Goal: Information Seeking & Learning: Check status

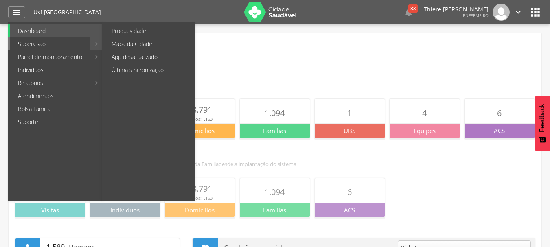
click at [34, 43] on link "Supervisão" at bounding box center [50, 43] width 81 height 13
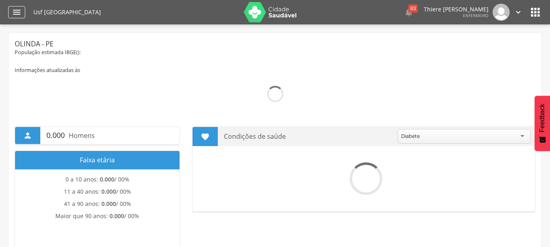
click at [11, 13] on div "" at bounding box center [16, 12] width 17 height 12
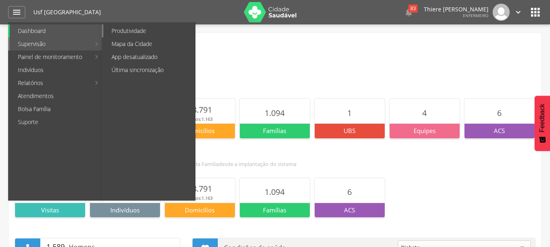
click at [128, 31] on link "Produtividade" at bounding box center [149, 30] width 92 height 13
type input "**********"
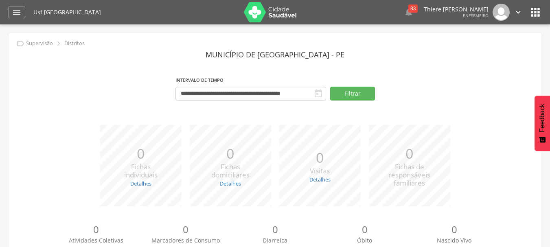
click at [316, 90] on icon "" at bounding box center [319, 94] width 10 height 10
click at [316, 92] on icon "" at bounding box center [319, 94] width 10 height 10
click at [352, 94] on button "Filtrar" at bounding box center [352, 94] width 45 height 14
drag, startPoint x: 290, startPoint y: 103, endPoint x: 266, endPoint y: 93, distance: 25.9
click at [286, 101] on div "**********" at bounding box center [275, 91] width 521 height 35
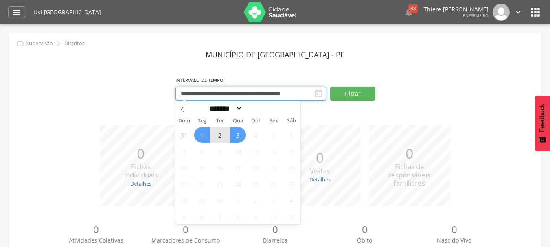
click at [266, 93] on input "**********" at bounding box center [251, 94] width 151 height 14
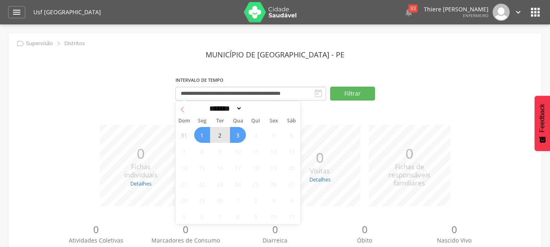
click at [183, 112] on span at bounding box center [183, 108] width 14 height 14
select select "*"
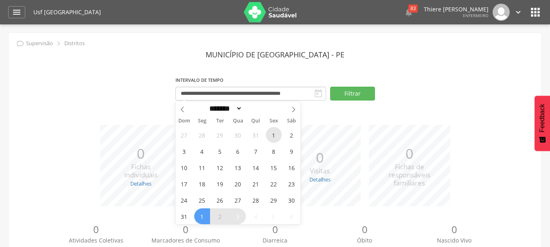
click at [270, 140] on span "1" at bounding box center [274, 135] width 16 height 16
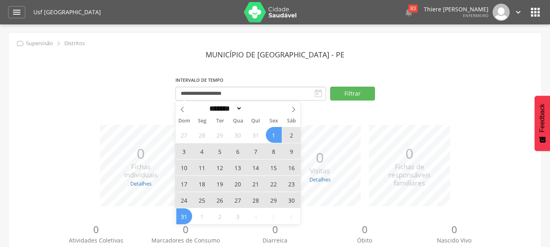
click at [179, 212] on span "31" at bounding box center [184, 217] width 16 height 16
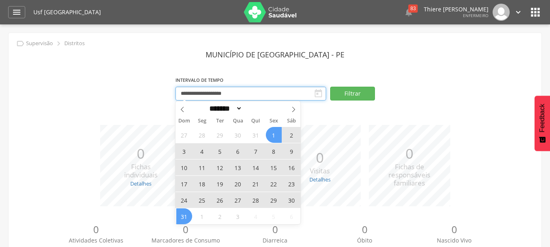
type input "**********"
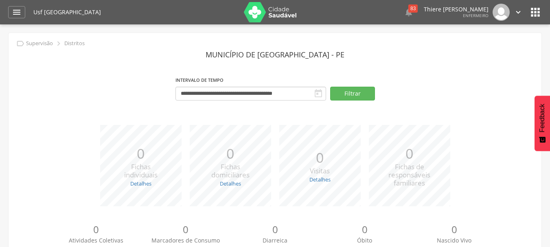
click at [354, 105] on div "**********" at bounding box center [275, 91] width 521 height 35
click at [360, 96] on button "Filtrar" at bounding box center [352, 94] width 45 height 14
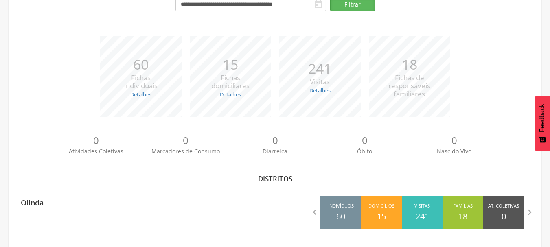
scroll to position [90, 0]
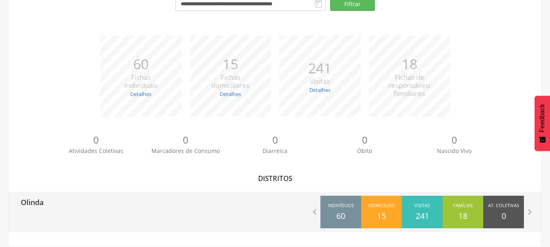
click at [135, 195] on div "Olinda" at bounding box center [142, 202] width 267 height 20
type input "**********"
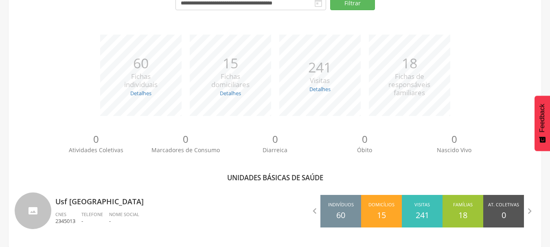
scroll to position [94, 0]
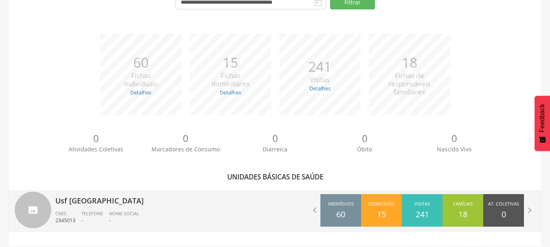
click at [278, 200] on div " Indivíduos 60 Domicílios 15 Visitas 241 Famílias 18 At. Coletivas 0 M. Consum…" at bounding box center [408, 210] width 267 height 41
click at [315, 208] on icon "" at bounding box center [314, 210] width 11 height 11
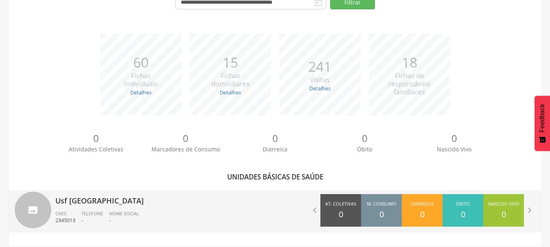
click at [37, 205] on div at bounding box center [33, 210] width 37 height 37
type input "**********"
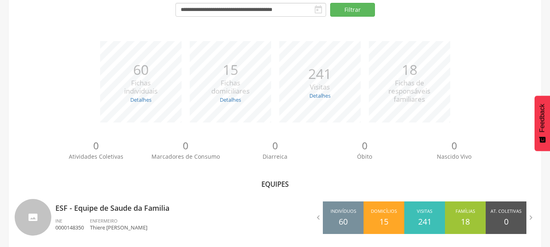
scroll to position [94, 0]
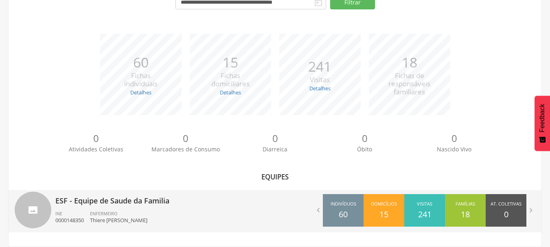
click at [121, 219] on p "Thiere [PERSON_NAME]" at bounding box center [118, 221] width 57 height 8
type input "**********"
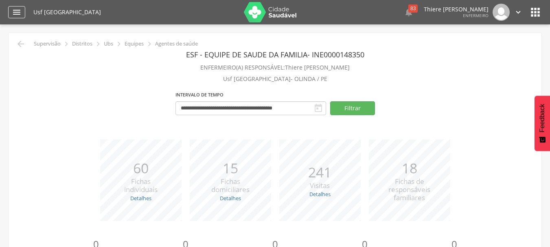
click at [9, 11] on div "" at bounding box center [16, 12] width 17 height 12
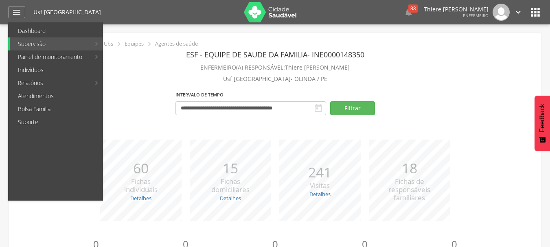
click at [542, 12] on icon "" at bounding box center [535, 12] width 13 height 13
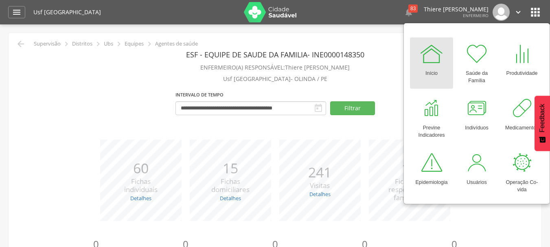
click at [419, 57] on link "Início" at bounding box center [431, 62] width 43 height 51
click at [426, 56] on div at bounding box center [431, 54] width 24 height 24
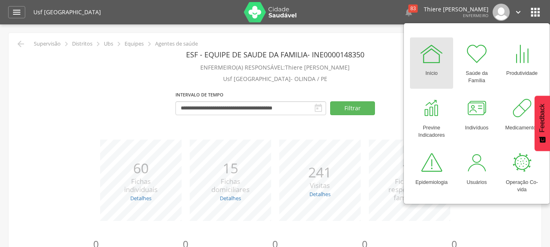
click at [426, 56] on div at bounding box center [431, 54] width 24 height 24
click at [437, 53] on div at bounding box center [431, 54] width 24 height 24
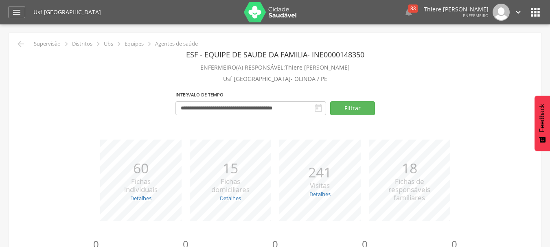
click at [498, 23] on div "Usf Alto do Sol Nascente  83  Lorem ipsum dolor sit amet, sed do eiusmod temp…" at bounding box center [287, 12] width 509 height 24
click at [543, 13] on header " Dashboard Supervisão Produtividade Mapa da Cidade App desatualizado Última si…" at bounding box center [275, 12] width 550 height 24
click at [538, 14] on icon "" at bounding box center [535, 12] width 13 height 13
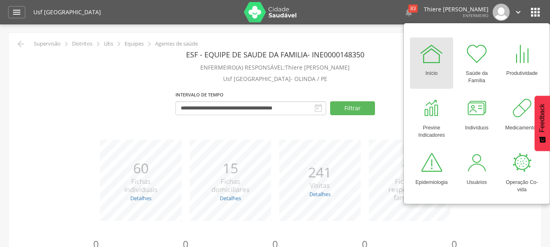
click at [440, 50] on div at bounding box center [431, 54] width 24 height 24
click at [5, 12] on header " Dashboard Supervisão Produtividade Mapa da Cidade App desatualizado Última si…" at bounding box center [275, 12] width 550 height 24
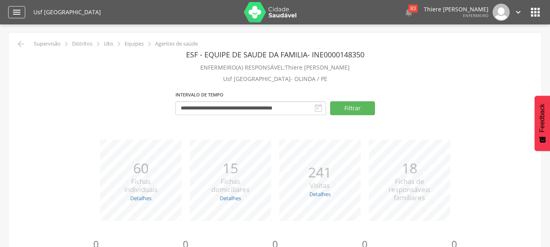
click at [10, 12] on div "" at bounding box center [16, 12] width 17 height 12
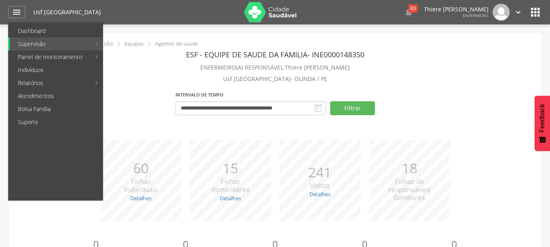
click at [459, 98] on div "**********" at bounding box center [275, 106] width 521 height 35
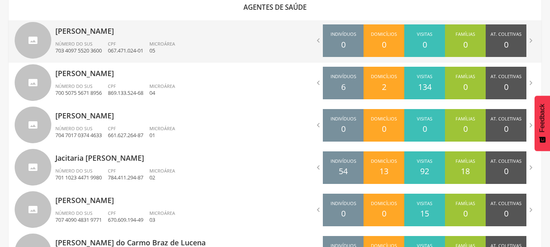
scroll to position [236, 0]
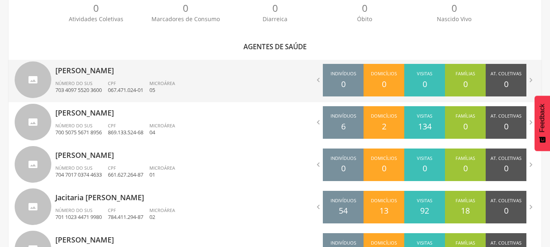
click at [192, 88] on ul "Número do SUS 703 4097 5520 3600 CPF 067.471.024-01 Microárea 05" at bounding box center [162, 89] width 214 height 18
type input "**********"
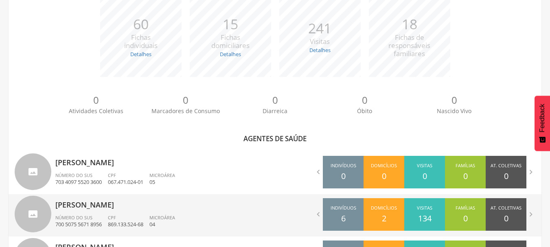
scroll to position [181, 0]
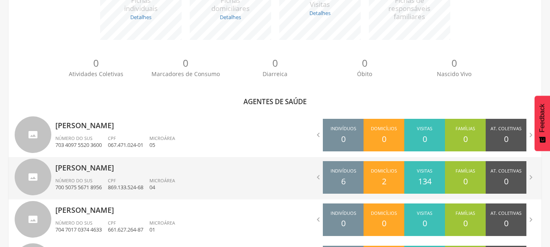
click at [232, 182] on ul "Número do SUS 700 5075 5671 8956 CPF 869.133.524-68 Microárea 04" at bounding box center [162, 187] width 214 height 18
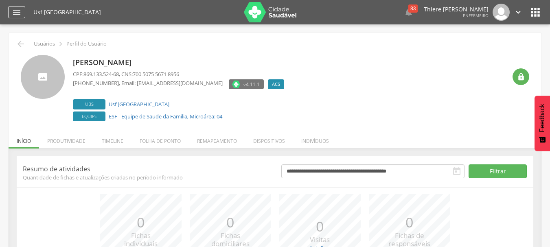
click at [15, 11] on icon "" at bounding box center [17, 12] width 10 height 10
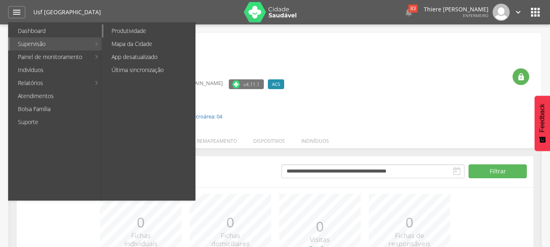
click at [131, 33] on link "Produtividade" at bounding box center [149, 30] width 92 height 13
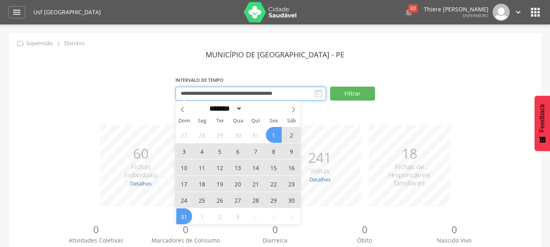
click at [298, 91] on input "**********" at bounding box center [251, 94] width 151 height 14
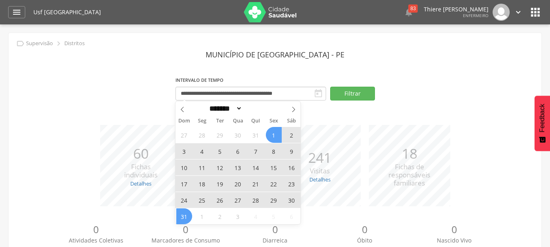
click at [274, 137] on span "1" at bounding box center [274, 135] width 16 height 16
drag, startPoint x: 183, startPoint y: 217, endPoint x: 212, endPoint y: 208, distance: 30.4
click at [183, 217] on span "31" at bounding box center [184, 217] width 16 height 16
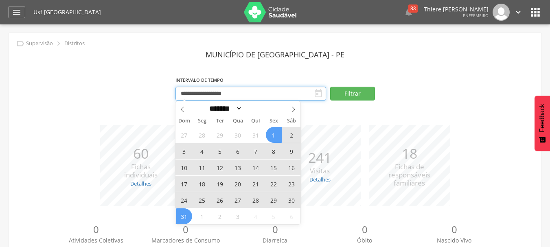
type input "**********"
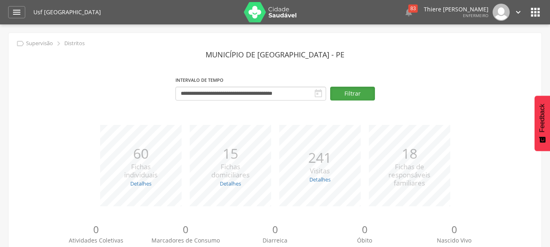
click at [372, 99] on button "Filtrar" at bounding box center [352, 94] width 45 height 14
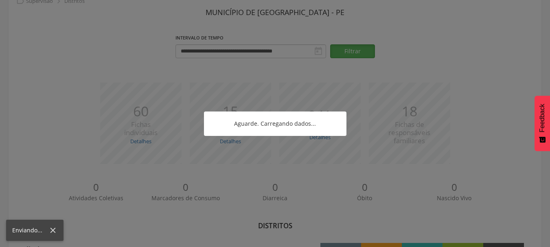
scroll to position [90, 0]
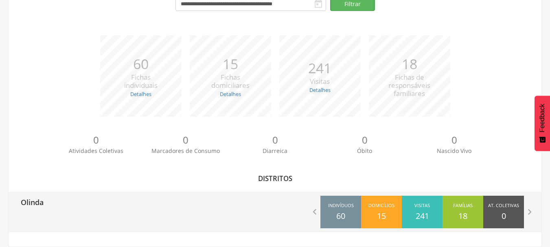
click at [391, 214] on div "Domicílios 15" at bounding box center [381, 212] width 41 height 33
click at [320, 208] on icon "" at bounding box center [314, 211] width 11 height 11
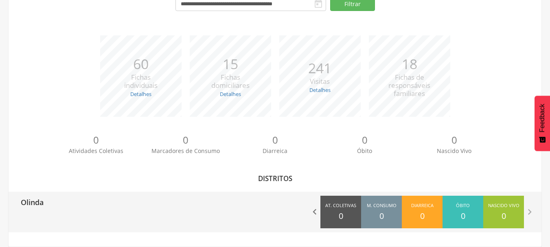
click at [317, 209] on icon "" at bounding box center [314, 211] width 11 height 11
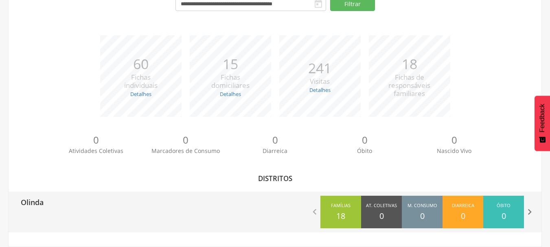
click at [535, 212] on div " Indivíduos 60 Domicílios 15 Visitas 241 Famílias 18 At. Coletivas 0 M. Consum…" at bounding box center [408, 212] width 267 height 41
click at [532, 213] on icon "" at bounding box center [529, 211] width 11 height 11
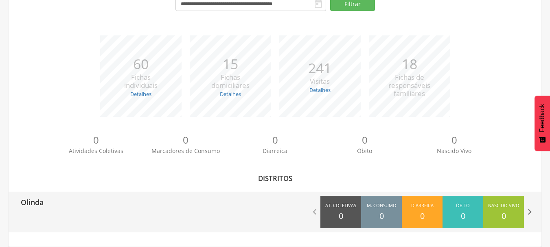
click at [532, 213] on icon "" at bounding box center [529, 211] width 11 height 11
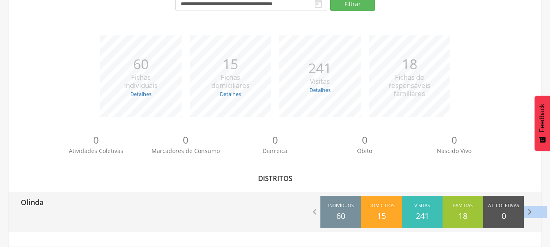
click at [532, 213] on icon "" at bounding box center [529, 211] width 11 height 11
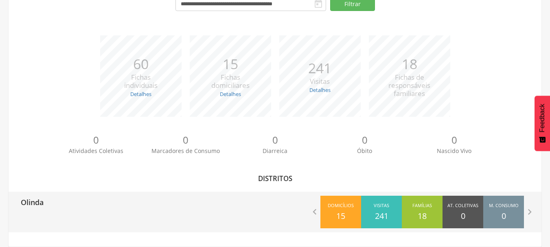
click at [63, 195] on div "Olinda" at bounding box center [142, 202] width 267 height 20
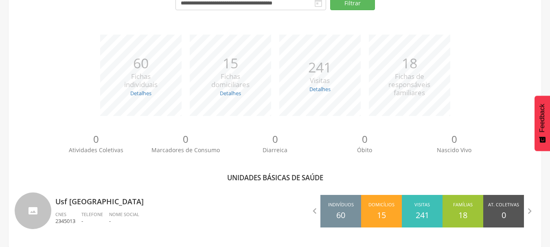
scroll to position [94, 0]
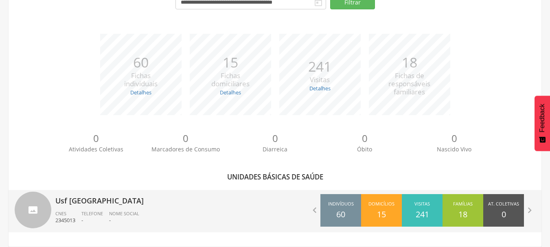
click at [255, 204] on p "Usf [GEOGRAPHIC_DATA]" at bounding box center [162, 198] width 214 height 16
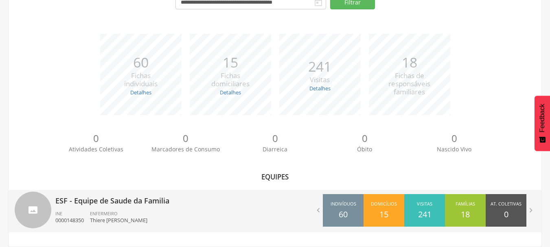
click at [302, 209] on div " Indivíduos 60 Domicílios 15 Visitas 241 Famílias 18 At. Coletivas 0 Consumo 0…" at bounding box center [408, 210] width 267 height 41
click at [207, 226] on ul "INE 0000148350 ENFERMEIRO Thiere José Cristovão Mendes" at bounding box center [162, 220] width 214 height 18
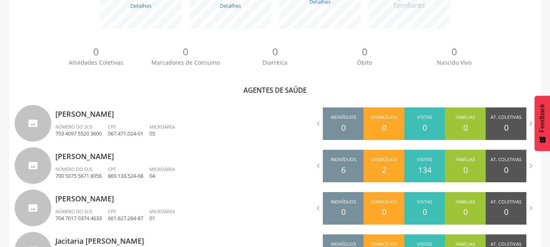
scroll to position [318, 0]
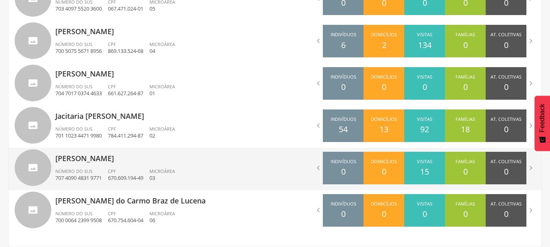
click at [75, 158] on p "Jose Carlos de Lima" at bounding box center [162, 156] width 214 height 16
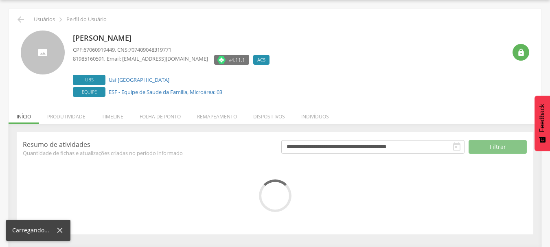
scroll to position [100, 0]
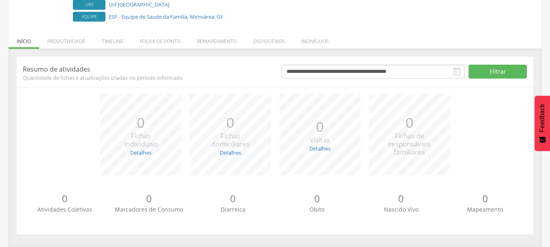
click at [461, 69] on icon "" at bounding box center [457, 72] width 10 height 10
drag, startPoint x: 454, startPoint y: 70, endPoint x: 477, endPoint y: 68, distance: 23.7
click at [457, 70] on icon "" at bounding box center [457, 72] width 10 height 10
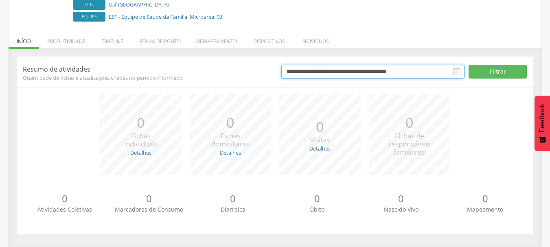
click at [462, 70] on input "**********" at bounding box center [372, 72] width 183 height 14
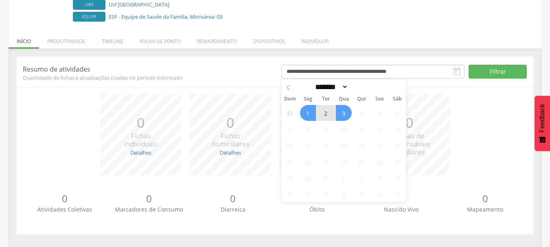
click at [287, 92] on span at bounding box center [288, 86] width 14 height 14
select select "*"
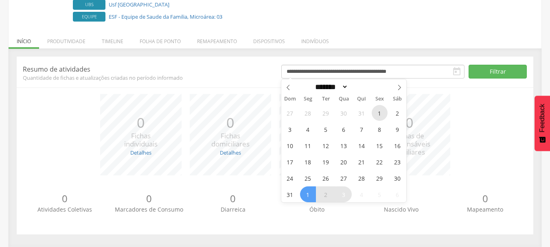
click at [378, 113] on span "1" at bounding box center [380, 113] width 16 height 16
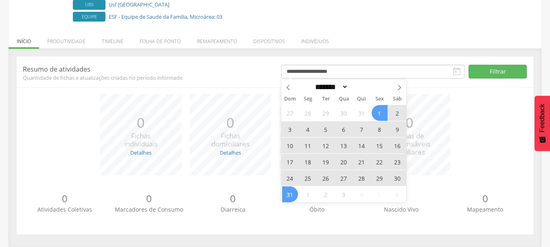
drag, startPoint x: 290, startPoint y: 195, endPoint x: 301, endPoint y: 188, distance: 13.4
click at [292, 193] on span "31" at bounding box center [290, 195] width 16 height 16
type input "**********"
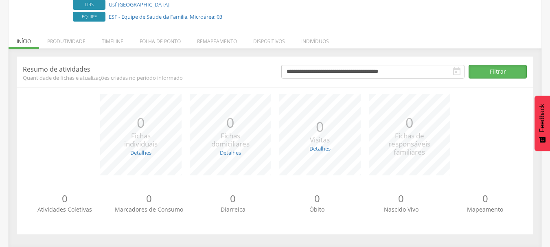
drag, startPoint x: 507, startPoint y: 78, endPoint x: 509, endPoint y: 73, distance: 5.0
click at [508, 76] on button "Filtrar" at bounding box center [498, 72] width 58 height 14
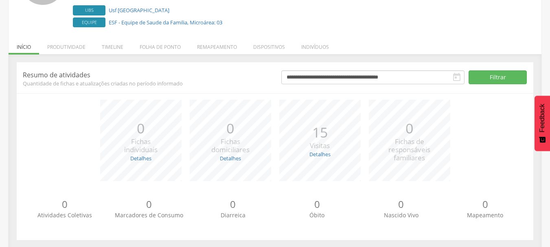
scroll to position [59, 0]
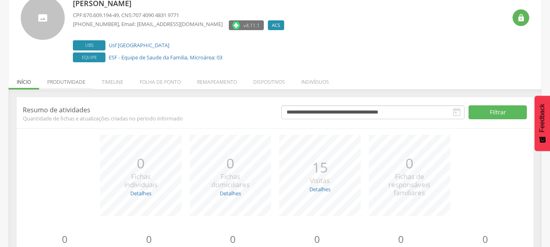
click at [72, 81] on li "Produtividade" at bounding box center [66, 79] width 55 height 19
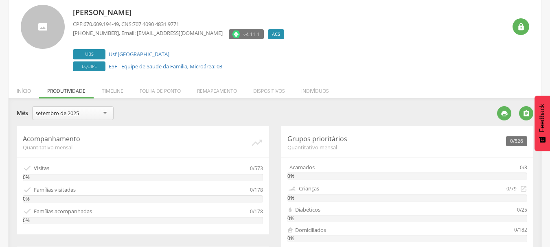
scroll to position [40, 0]
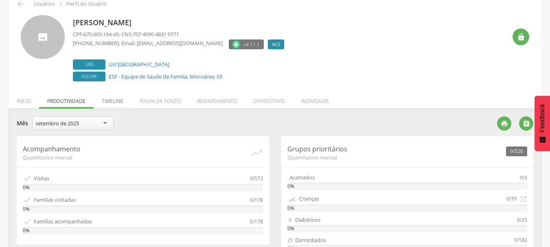
click at [116, 103] on li "Timeline" at bounding box center [113, 99] width 38 height 19
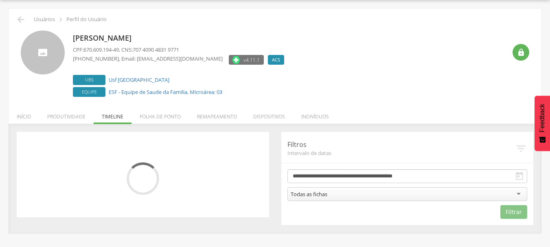
scroll to position [24, 0]
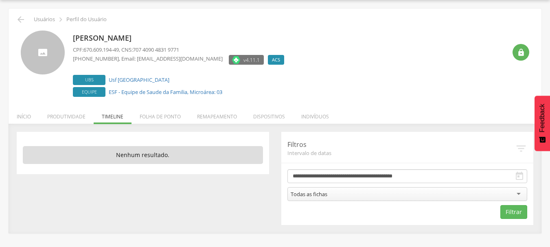
click at [170, 156] on p "Nenhum resultado." at bounding box center [143, 155] width 240 height 18
click at [158, 156] on p "Nenhum resultado." at bounding box center [143, 155] width 240 height 18
click at [206, 154] on p "Nenhum resultado." at bounding box center [143, 155] width 240 height 18
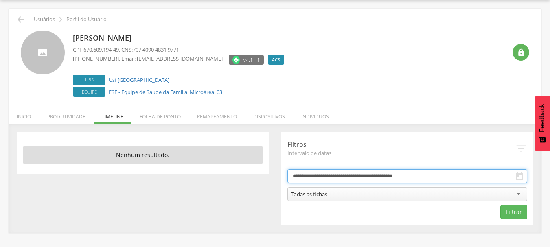
click at [369, 178] on input "**********" at bounding box center [408, 176] width 240 height 14
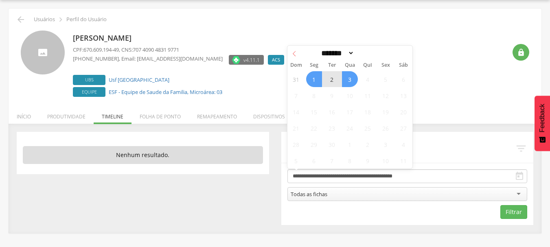
click at [292, 59] on span at bounding box center [295, 53] width 14 height 14
select select "*"
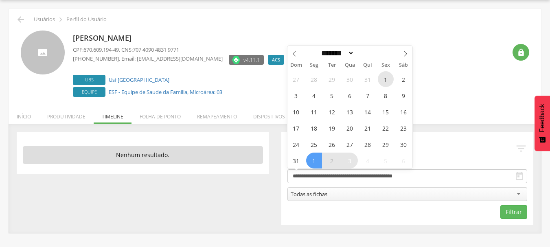
click at [382, 81] on span "1" at bounding box center [386, 79] width 16 height 16
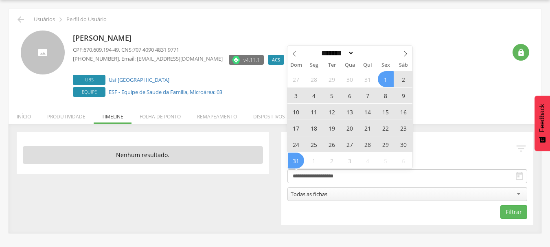
click at [301, 165] on span "31" at bounding box center [296, 161] width 16 height 16
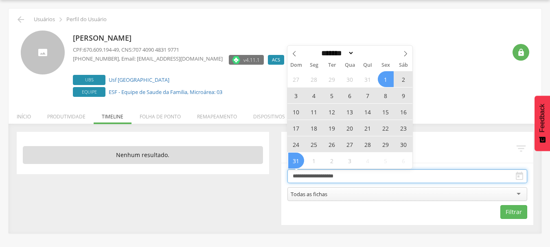
type input "**********"
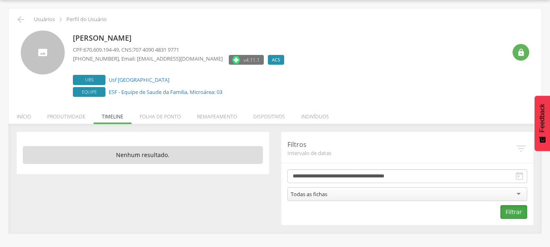
click at [514, 213] on button "Filtrar" at bounding box center [513, 212] width 27 height 14
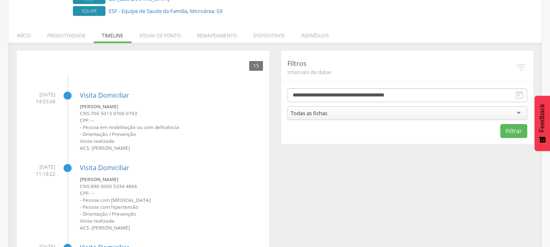
scroll to position [106, 0]
click at [86, 93] on link "Visita Domiciliar" at bounding box center [105, 94] width 50 height 9
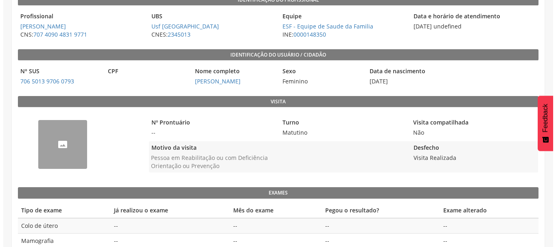
scroll to position [119, 0]
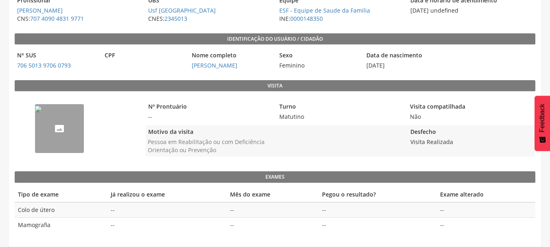
click at [42, 112] on img "--" at bounding box center [38, 109] width 7 height 7
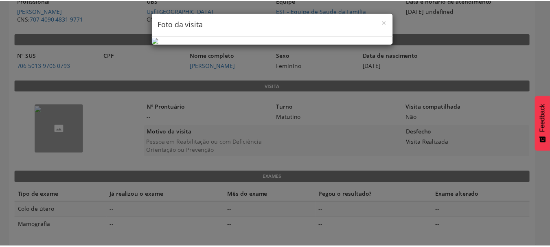
scroll to position [0, 0]
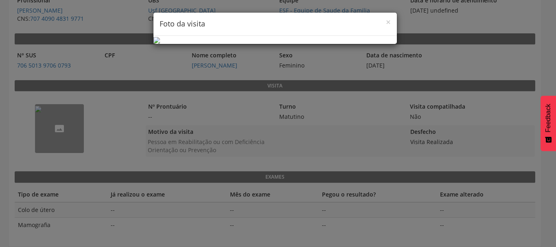
click at [478, 112] on div "× Foto da visita" at bounding box center [278, 123] width 556 height 247
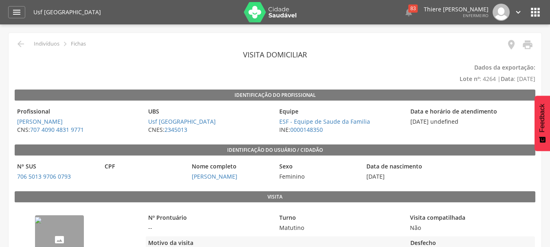
type input "**********"
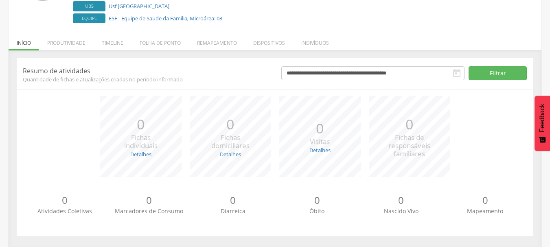
scroll to position [100, 0]
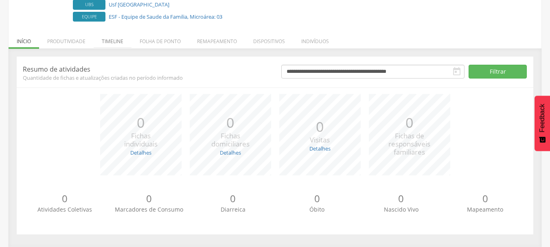
click at [111, 45] on li "Timeline" at bounding box center [113, 39] width 38 height 19
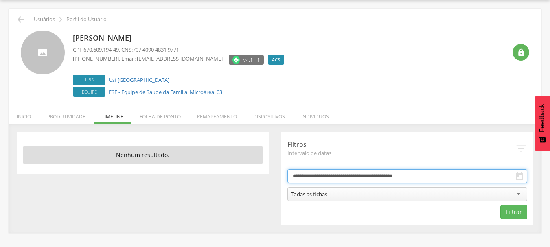
click at [365, 177] on input "**********" at bounding box center [408, 176] width 240 height 14
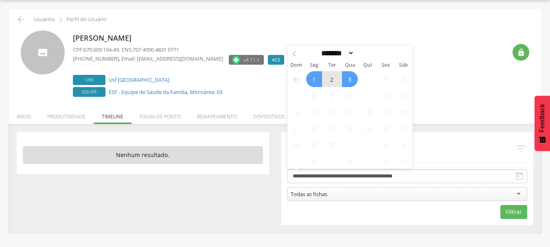
click at [295, 47] on span at bounding box center [295, 53] width 14 height 14
select select "*"
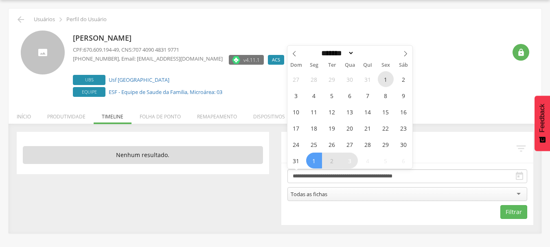
click at [391, 75] on span "1" at bounding box center [386, 79] width 16 height 16
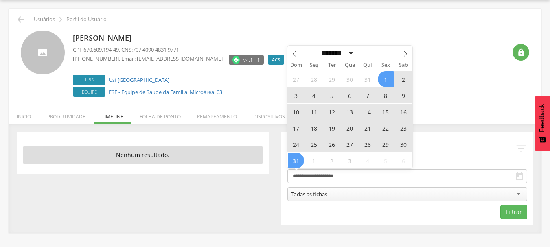
click at [301, 158] on span "31" at bounding box center [296, 161] width 16 height 16
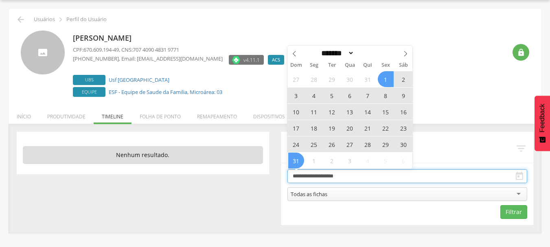
type input "**********"
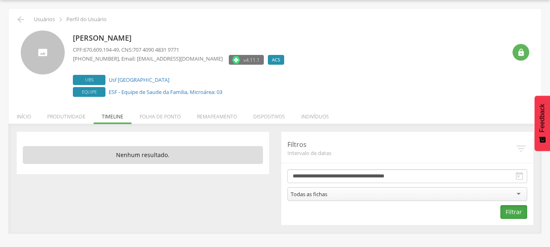
click at [506, 209] on button "Filtrar" at bounding box center [513, 212] width 27 height 14
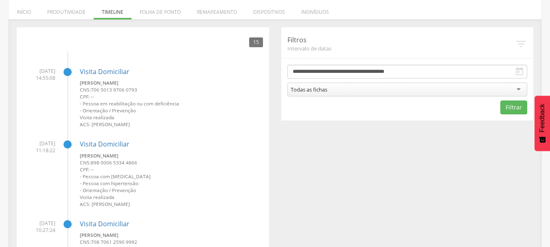
scroll to position [126, 0]
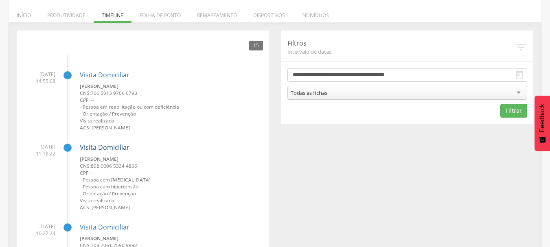
click at [116, 146] on link "Visita Domiciliar" at bounding box center [105, 147] width 50 height 9
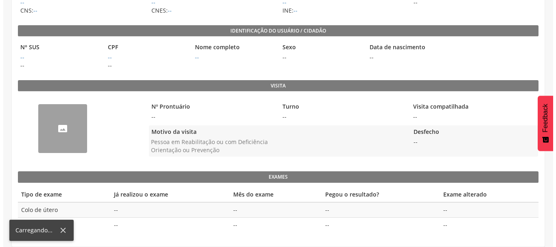
scroll to position [119, 0]
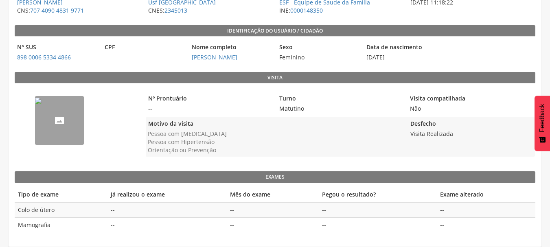
click at [42, 104] on img "--" at bounding box center [38, 101] width 7 height 7
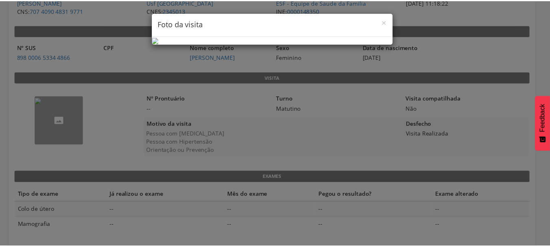
scroll to position [45, 0]
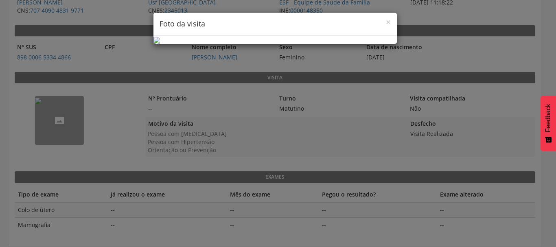
click at [86, 92] on div "× Foto da visita" at bounding box center [278, 123] width 556 height 247
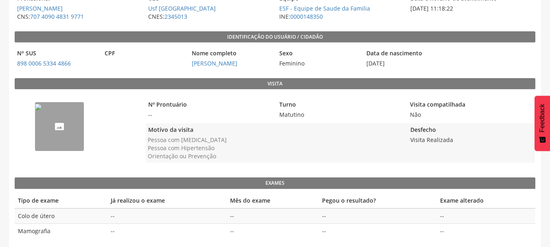
scroll to position [122, 0]
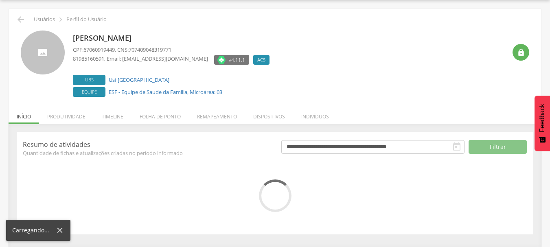
scroll to position [100, 0]
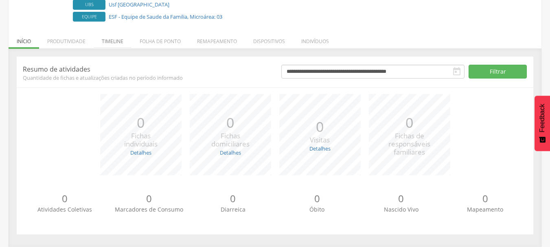
click at [112, 31] on li "Timeline" at bounding box center [113, 39] width 38 height 19
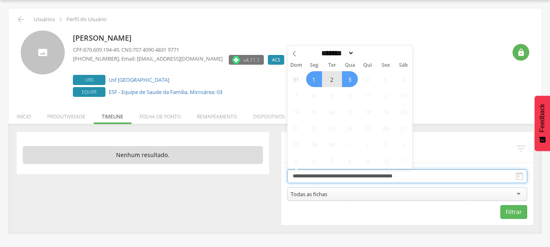
click at [369, 176] on input "**********" at bounding box center [408, 176] width 240 height 14
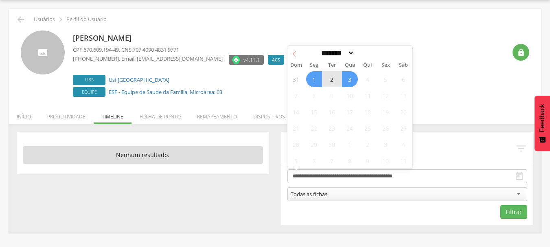
click at [298, 55] on span at bounding box center [295, 53] width 14 height 14
select select "*"
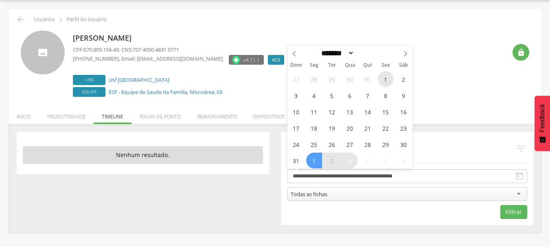
click at [384, 84] on span "1" at bounding box center [386, 79] width 16 height 16
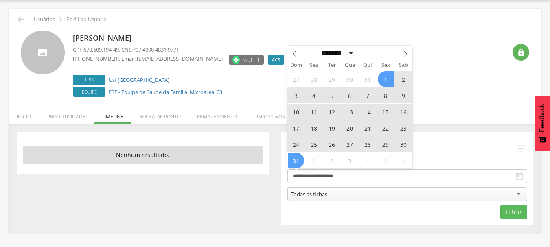
click at [299, 158] on span "31" at bounding box center [296, 161] width 16 height 16
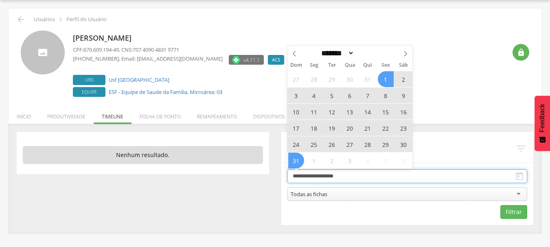
type input "**********"
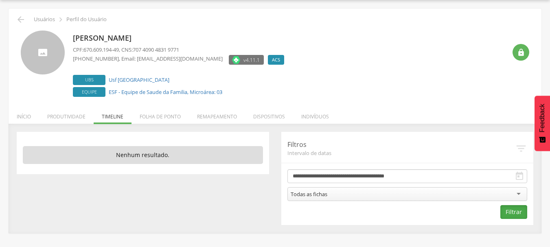
click at [503, 209] on button "Filtrar" at bounding box center [513, 212] width 27 height 14
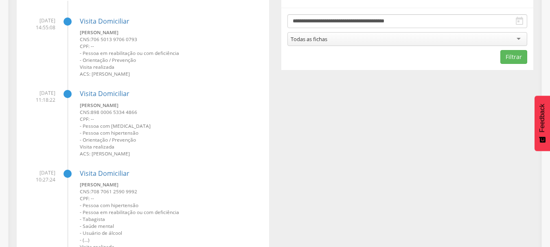
scroll to position [228, 0]
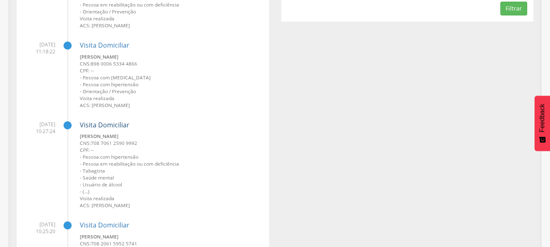
click at [116, 124] on link "Visita Domiciliar" at bounding box center [105, 125] width 50 height 9
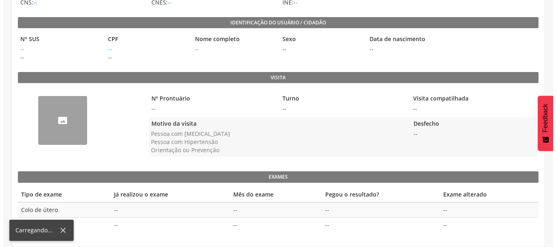
scroll to position [127, 0]
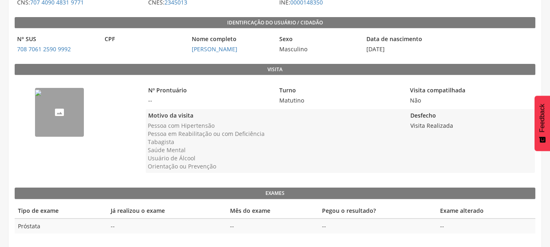
click at [42, 96] on img "--" at bounding box center [38, 93] width 7 height 7
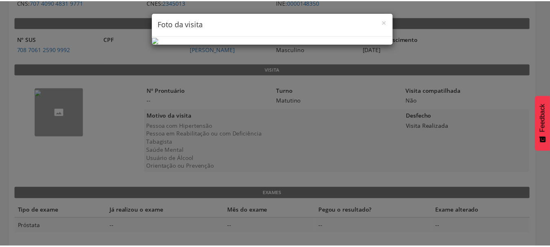
scroll to position [0, 0]
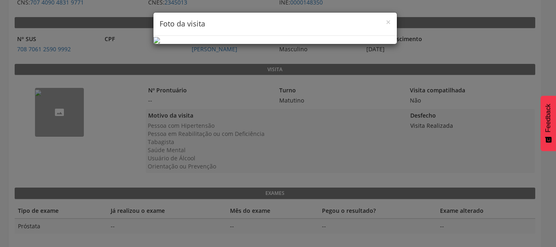
click at [436, 116] on div "× Foto da visita" at bounding box center [278, 123] width 556 height 247
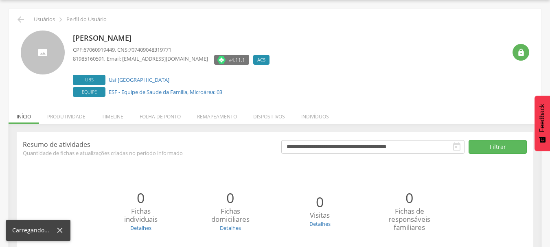
scroll to position [100, 0]
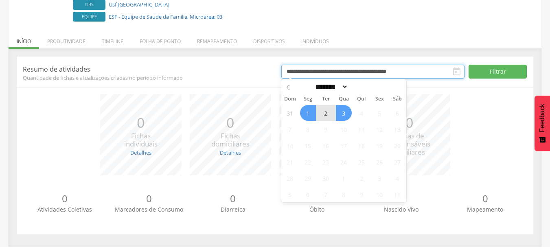
click at [443, 67] on input "**********" at bounding box center [372, 72] width 183 height 14
click at [105, 45] on li "Timeline" at bounding box center [113, 39] width 38 height 19
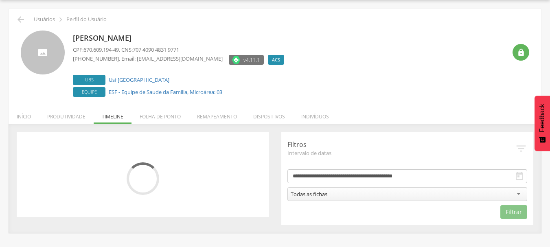
scroll to position [24, 0]
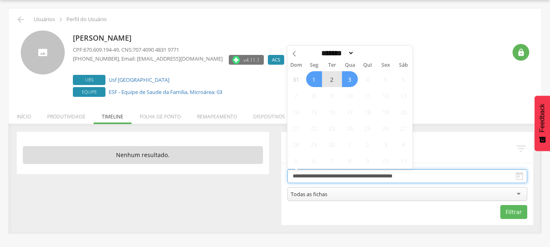
click at [404, 182] on input "**********" at bounding box center [408, 176] width 240 height 14
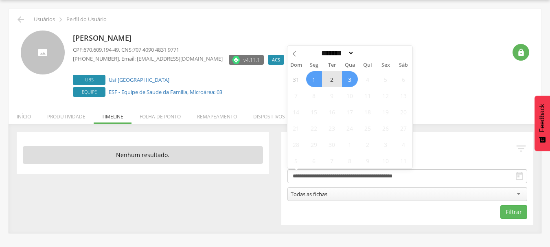
click at [312, 63] on span "Seg" at bounding box center [314, 65] width 18 height 5
click at [294, 59] on span at bounding box center [295, 53] width 14 height 14
select select "*"
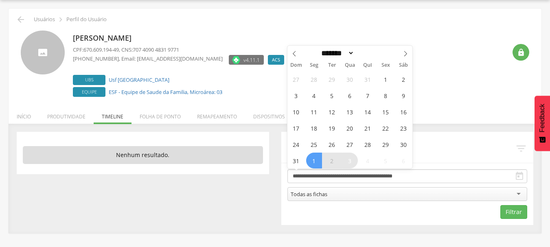
click at [380, 85] on div "27 28 29 30 31 1 2 3 4 5 6 7 8 9 10 11 12 13 14 15 16 17 18 19 20 21 22 23 24 2…" at bounding box center [350, 120] width 125 height 98
click at [382, 82] on span "1" at bounding box center [386, 79] width 16 height 16
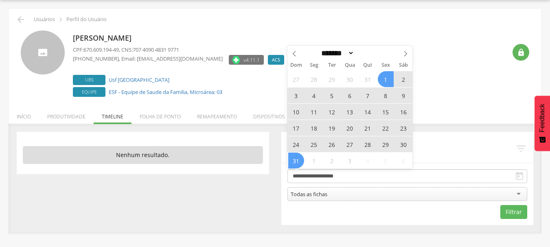
click at [300, 157] on span "31" at bounding box center [296, 161] width 16 height 16
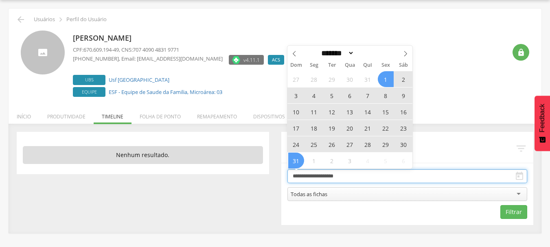
type input "**********"
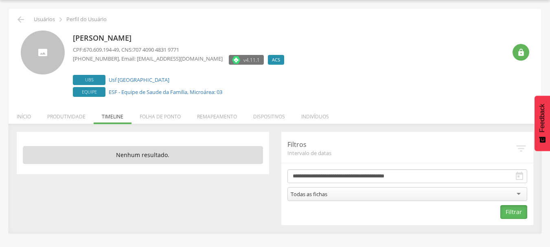
drag, startPoint x: 513, startPoint y: 214, endPoint x: 384, endPoint y: 190, distance: 131.8
click at [513, 215] on button "Filtrar" at bounding box center [513, 212] width 27 height 14
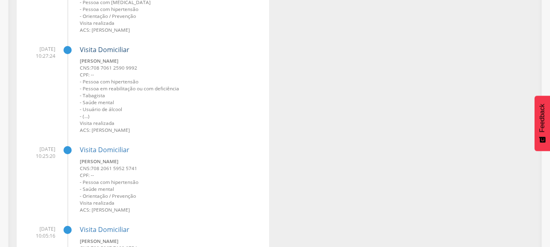
scroll to position [309, 0]
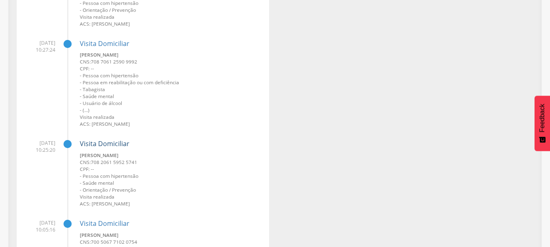
click at [120, 140] on link "Visita Domiciliar" at bounding box center [105, 143] width 50 height 9
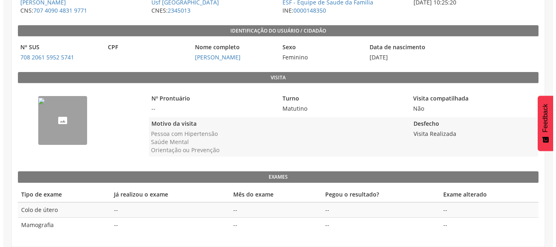
scroll to position [119, 0]
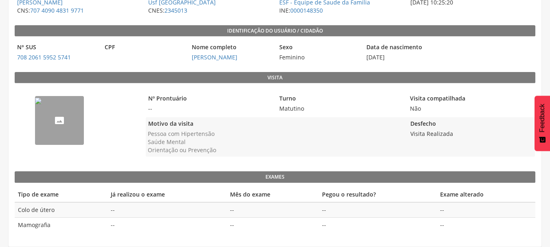
click at [42, 104] on img "--" at bounding box center [38, 101] width 7 height 7
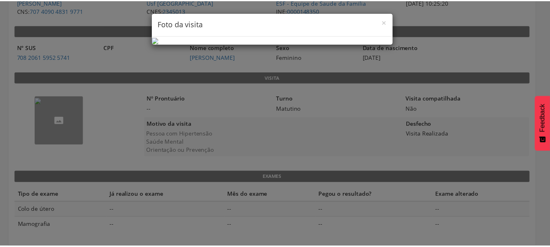
scroll to position [45, 0]
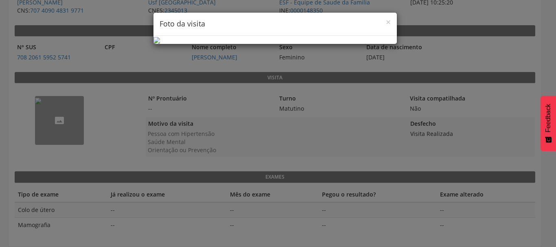
click at [451, 126] on div "× Foto da visita" at bounding box center [278, 123] width 556 height 247
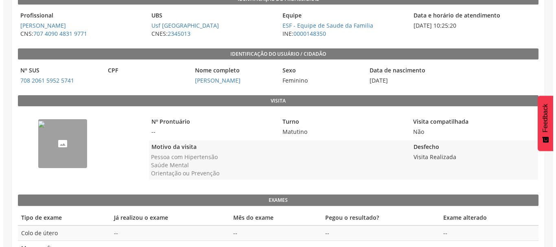
scroll to position [119, 0]
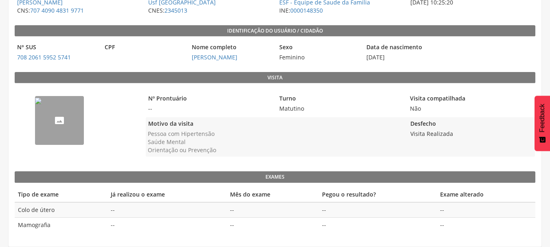
click at [42, 104] on img "--" at bounding box center [38, 101] width 7 height 7
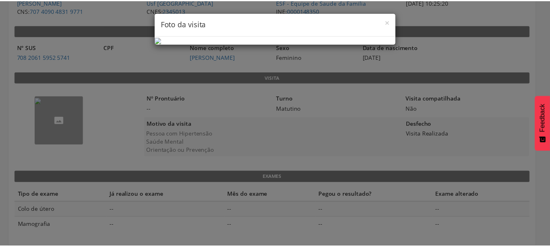
scroll to position [0, 0]
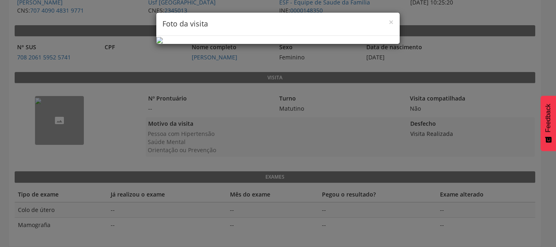
drag, startPoint x: 131, startPoint y: 109, endPoint x: 288, endPoint y: 74, distance: 161.4
click at [132, 108] on div "× Foto da visita" at bounding box center [278, 123] width 556 height 247
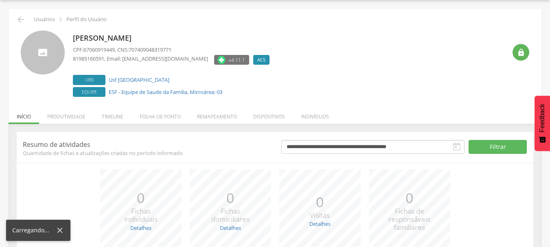
scroll to position [100, 0]
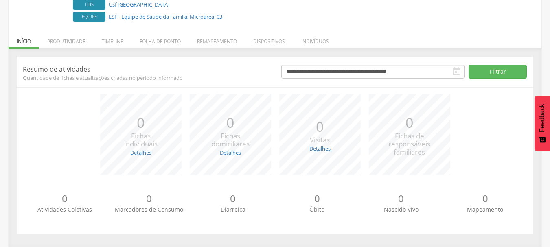
click at [454, 80] on div "**********" at bounding box center [404, 73] width 259 height 17
drag, startPoint x: 457, startPoint y: 74, endPoint x: 475, endPoint y: 73, distance: 17.9
click at [457, 73] on icon "" at bounding box center [457, 72] width 10 height 10
click at [484, 72] on button "Filtrar" at bounding box center [498, 72] width 58 height 14
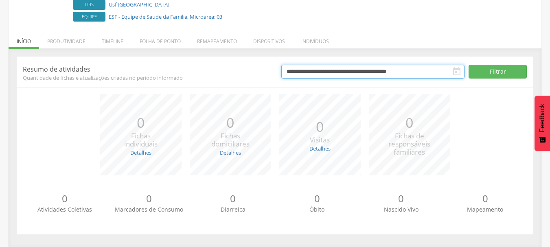
click at [350, 75] on input "**********" at bounding box center [372, 72] width 183 height 14
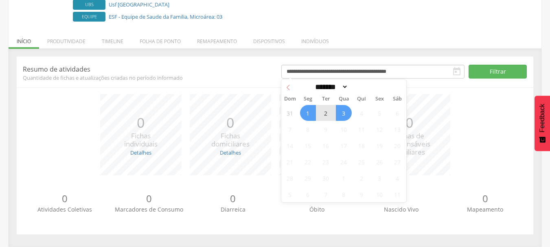
click at [290, 90] on icon at bounding box center [288, 88] width 6 height 6
select select "*"
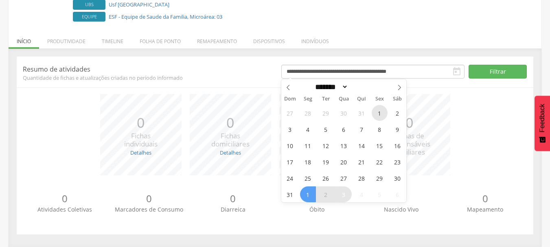
click at [380, 117] on span "1" at bounding box center [380, 113] width 16 height 16
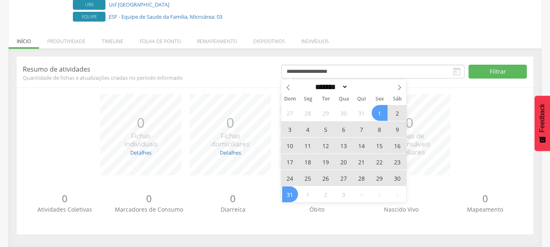
drag, startPoint x: 293, startPoint y: 194, endPoint x: 424, endPoint y: 143, distance: 141.0
click at [293, 194] on span "31" at bounding box center [290, 195] width 16 height 16
type input "**********"
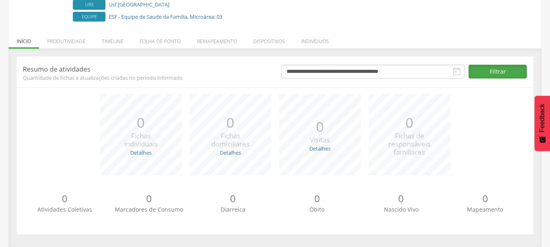
click at [504, 71] on button "Filtrar" at bounding box center [498, 72] width 58 height 14
click at [127, 45] on li "Timeline" at bounding box center [113, 39] width 38 height 19
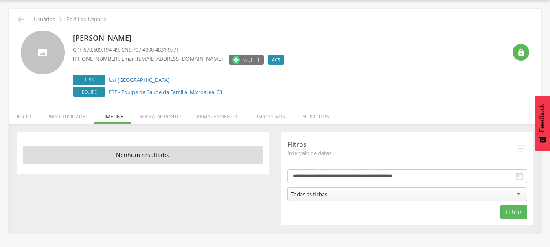
click at [342, 187] on form "**********" at bounding box center [408, 194] width 240 height 50
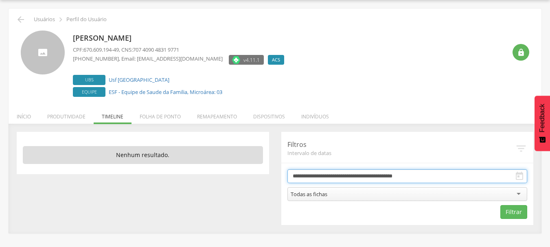
click at [345, 178] on input "**********" at bounding box center [408, 176] width 240 height 14
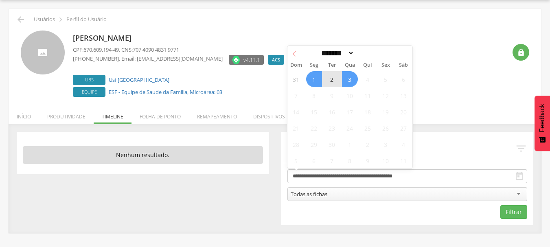
click at [294, 59] on span at bounding box center [295, 53] width 14 height 14
select select "*"
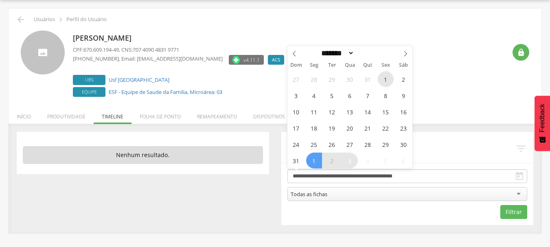
click at [383, 78] on span "1" at bounding box center [386, 79] width 16 height 16
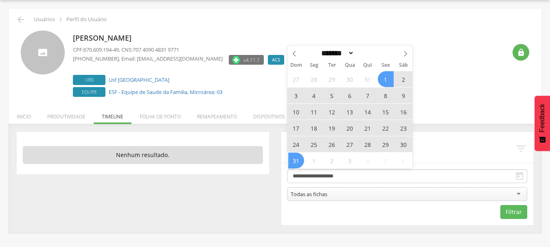
click at [294, 158] on span "31" at bounding box center [296, 161] width 16 height 16
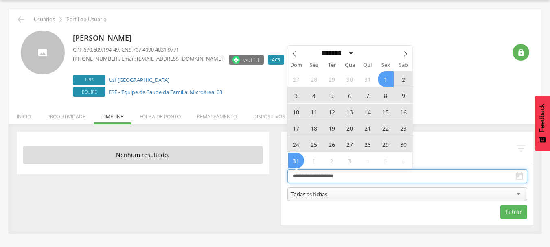
type input "**********"
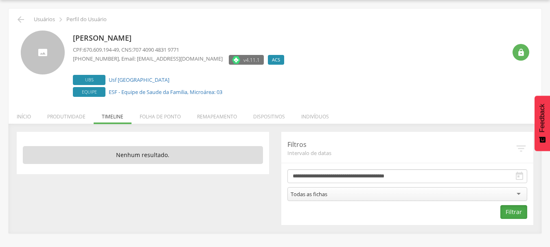
click at [502, 211] on button "Filtrar" at bounding box center [513, 212] width 27 height 14
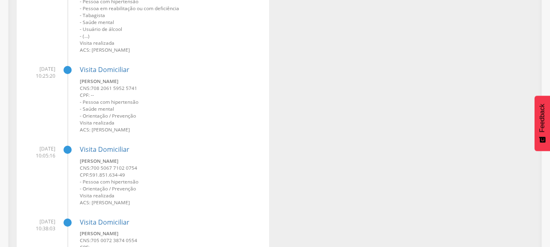
scroll to position [391, 0]
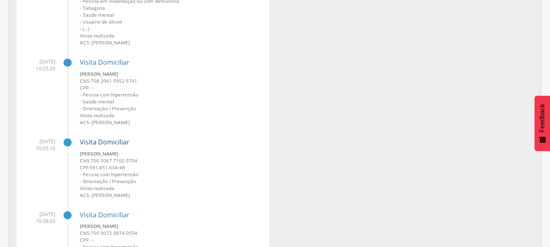
click at [115, 143] on link "Visita Domiciliar" at bounding box center [105, 142] width 50 height 9
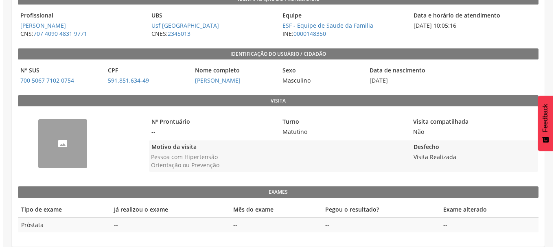
scroll to position [96, 0]
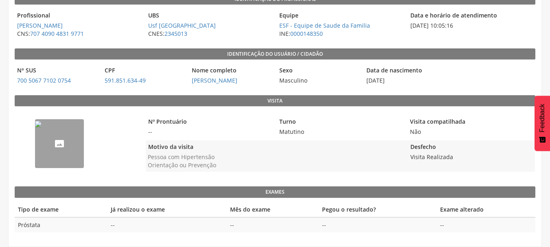
click at [42, 127] on img "--" at bounding box center [38, 124] width 7 height 7
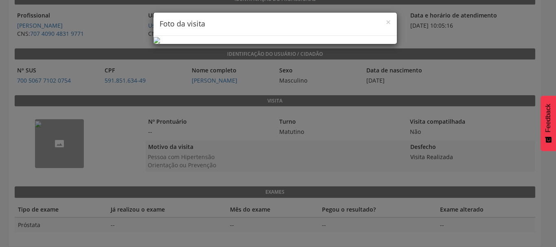
scroll to position [45, 0]
click at [476, 127] on div "× Foto da visita" at bounding box center [278, 123] width 556 height 247
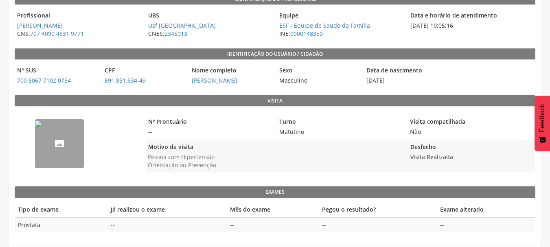
click at [55, 118] on div "--" at bounding box center [78, 145] width 127 height 68
click at [42, 127] on img "--" at bounding box center [38, 124] width 7 height 7
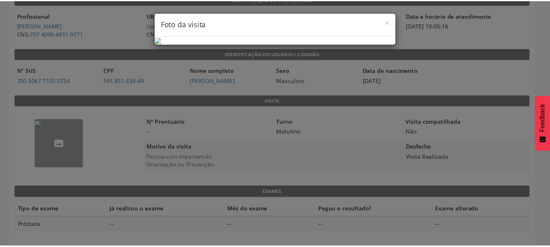
scroll to position [0, 0]
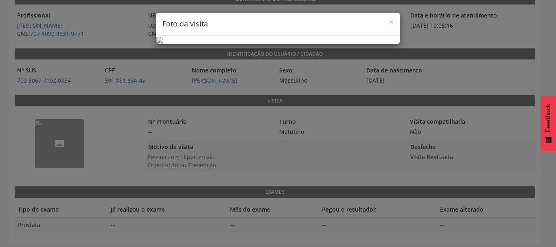
click at [384, 20] on h4 "Foto da visita" at bounding box center [277, 24] width 231 height 11
click at [391, 22] on div "× Foto da visita" at bounding box center [278, 24] width 244 height 23
click at [390, 22] on span "×" at bounding box center [391, 21] width 5 height 11
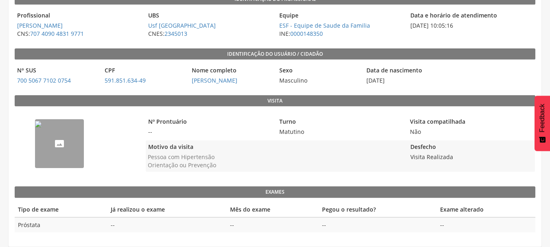
type input "**********"
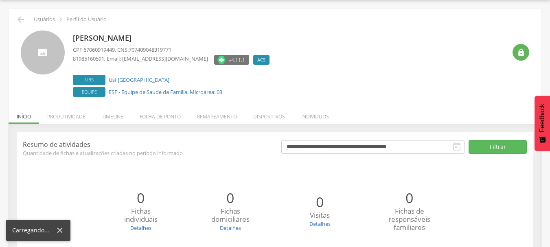
scroll to position [96, 0]
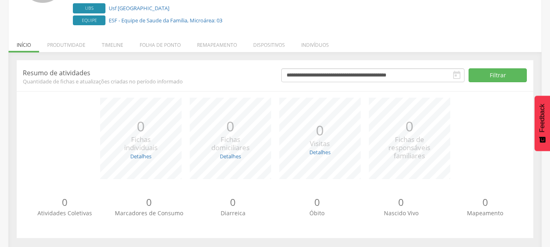
click at [112, 53] on div "**********" at bounding box center [275, 151] width 533 height 198
click at [112, 50] on li "Timeline" at bounding box center [113, 42] width 38 height 19
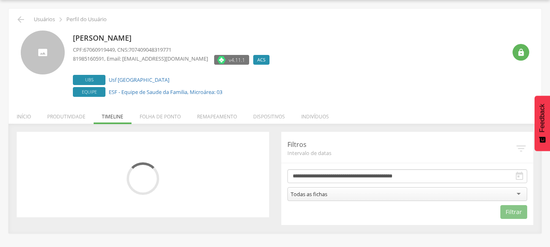
scroll to position [24, 0]
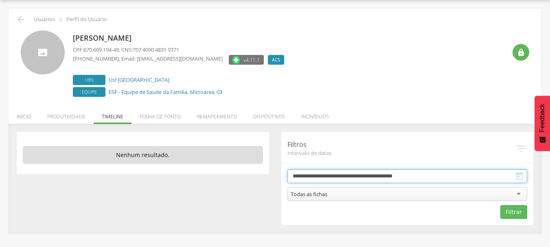
click at [412, 178] on input "**********" at bounding box center [408, 176] width 240 height 14
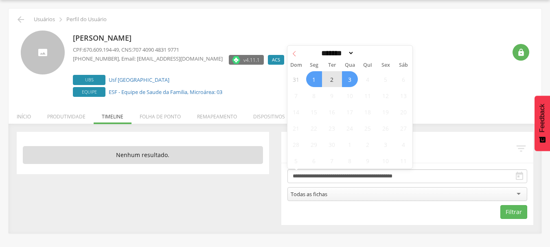
click at [294, 57] on span at bounding box center [295, 53] width 14 height 14
select select "*"
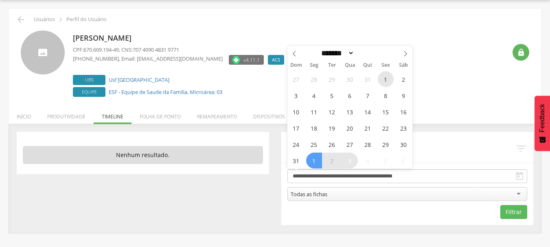
click at [384, 81] on span "1" at bounding box center [386, 79] width 16 height 16
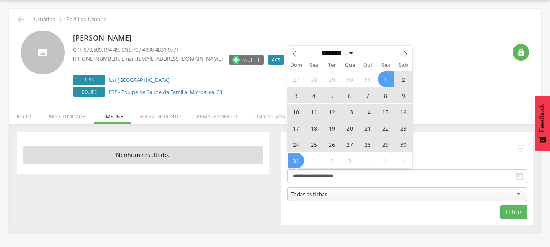
click at [301, 162] on span "31" at bounding box center [296, 161] width 16 height 16
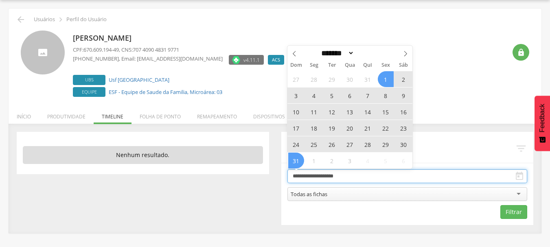
type input "**********"
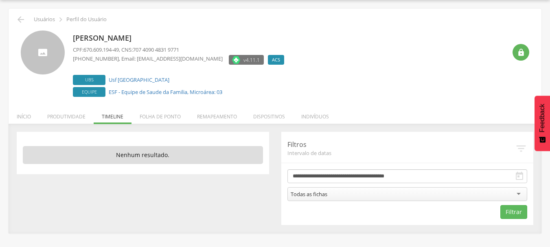
click at [511, 205] on form "**********" at bounding box center [408, 194] width 240 height 50
click at [511, 207] on button "Filtrar" at bounding box center [513, 212] width 27 height 14
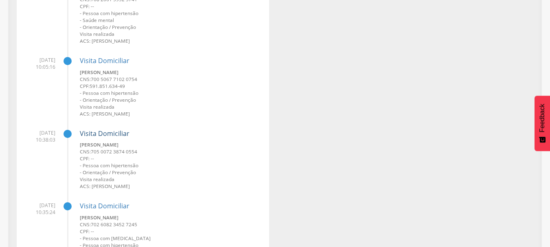
click at [112, 137] on link "Visita Domiciliar" at bounding box center [105, 133] width 50 height 9
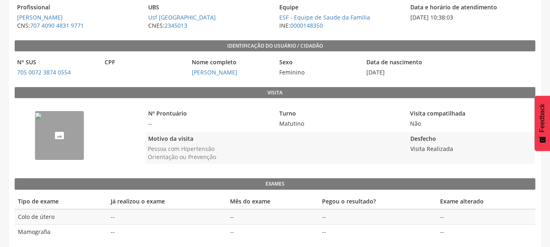
click at [42, 119] on img "--" at bounding box center [38, 116] width 7 height 7
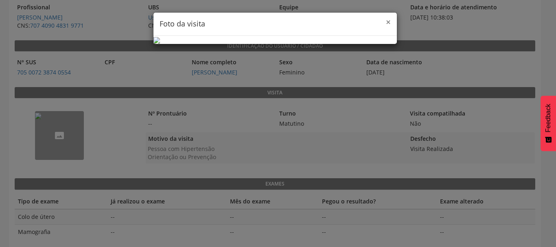
click at [386, 22] on span "×" at bounding box center [388, 21] width 5 height 11
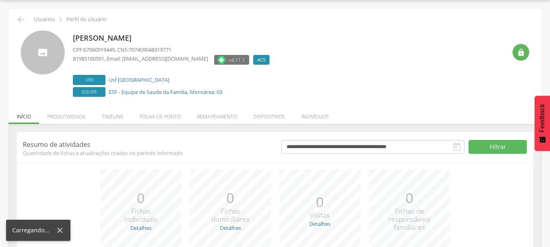
scroll to position [100, 0]
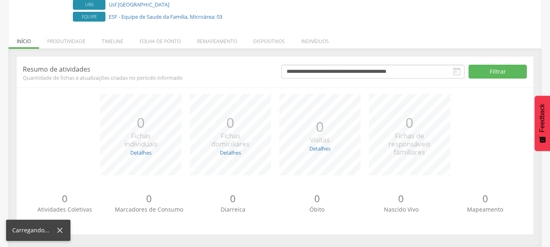
click at [454, 75] on icon "" at bounding box center [457, 72] width 10 height 10
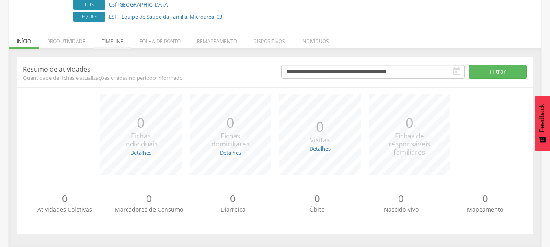
click at [114, 44] on li "Timeline" at bounding box center [113, 39] width 38 height 19
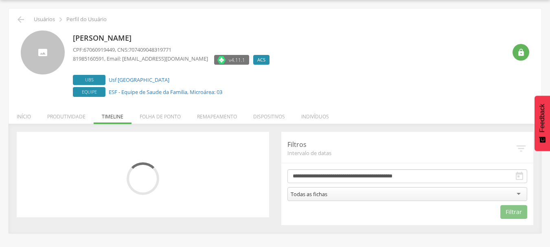
scroll to position [24, 0]
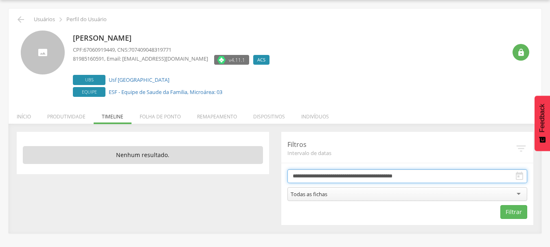
click at [340, 178] on input "**********" at bounding box center [408, 176] width 240 height 14
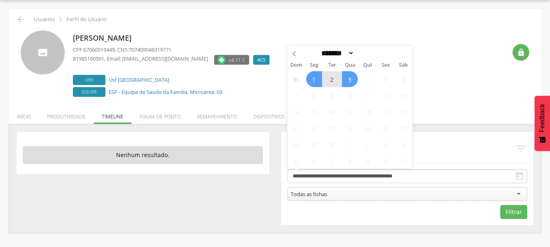
drag, startPoint x: 293, startPoint y: 54, endPoint x: 293, endPoint y: 64, distance: 10.2
click at [293, 55] on icon at bounding box center [295, 54] width 6 height 6
select select "*"
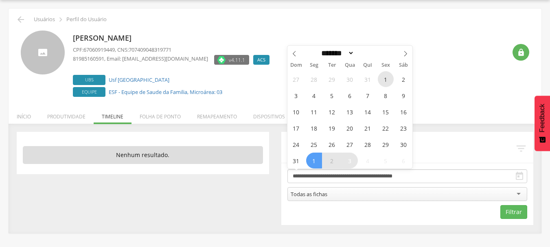
click at [391, 79] on span "1" at bounding box center [386, 79] width 16 height 16
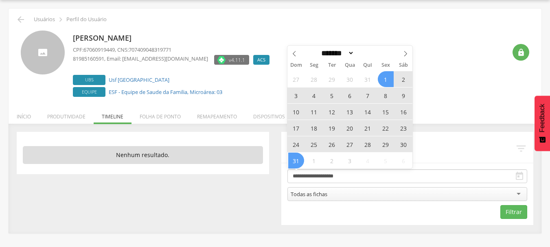
click at [294, 161] on span "31" at bounding box center [296, 161] width 16 height 16
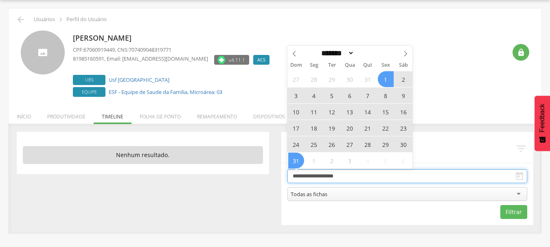
type input "**********"
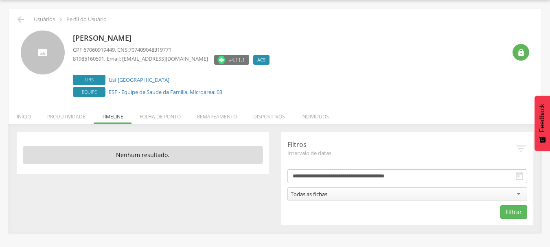
click at [495, 211] on div "Filtrar" at bounding box center [408, 212] width 240 height 14
click at [505, 213] on button "Filtrar" at bounding box center [513, 212] width 27 height 14
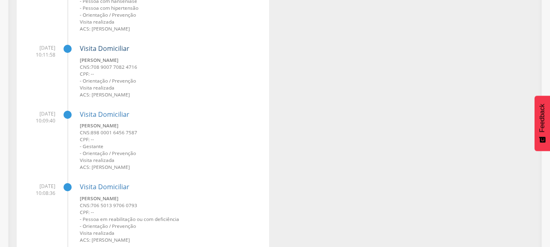
scroll to position [1043, 0]
drag, startPoint x: 97, startPoint y: 113, endPoint x: 137, endPoint y: 116, distance: 40.9
click at [136, 116] on h4 "Visita Domiciliar" at bounding box center [171, 114] width 183 height 7
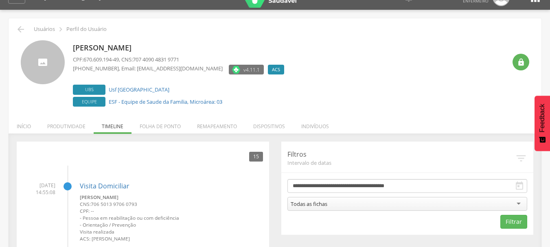
scroll to position [0, 0]
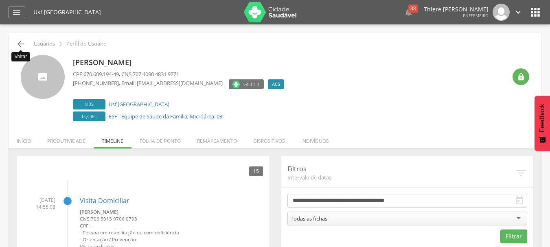
click at [20, 42] on icon "" at bounding box center [21, 44] width 10 height 10
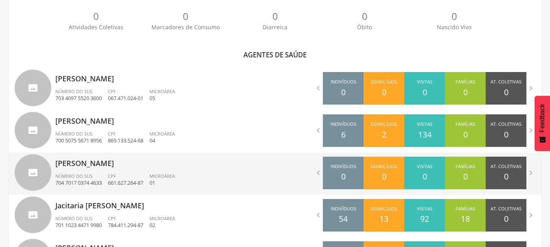
scroll to position [309, 0]
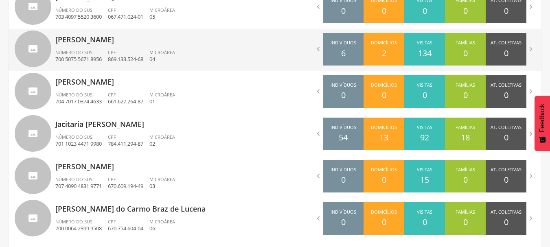
click at [135, 50] on div "CPF 869.133.524-68" at bounding box center [129, 56] width 42 height 14
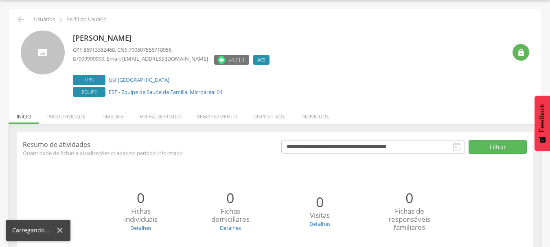
scroll to position [100, 0]
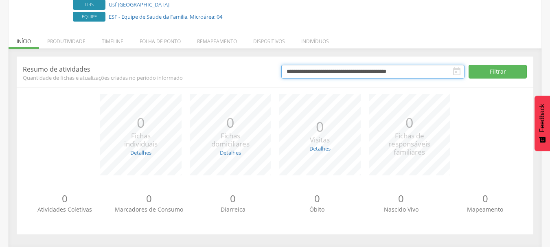
click at [450, 66] on input "**********" at bounding box center [372, 72] width 183 height 14
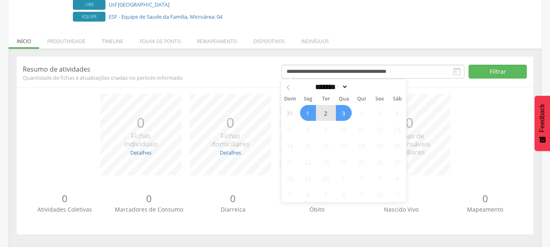
click at [291, 83] on span at bounding box center [288, 86] width 14 height 14
select select "*"
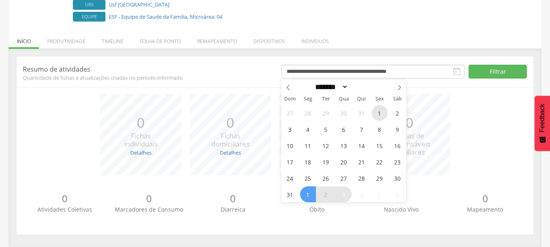
click at [379, 111] on span "1" at bounding box center [380, 113] width 16 height 16
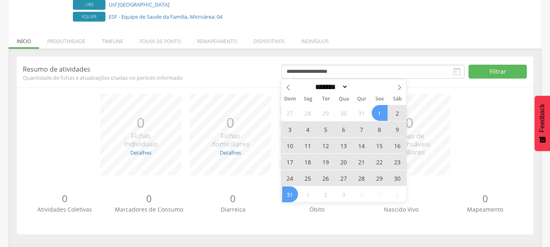
click at [290, 193] on span "31" at bounding box center [290, 195] width 16 height 16
type input "**********"
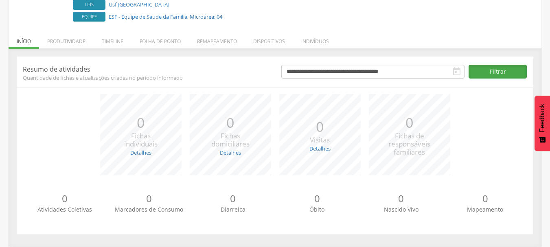
click at [499, 79] on button "Filtrar" at bounding box center [498, 72] width 58 height 14
drag, startPoint x: 126, startPoint y: 43, endPoint x: 128, endPoint y: 47, distance: 4.9
click at [125, 43] on li "Timeline" at bounding box center [113, 39] width 38 height 19
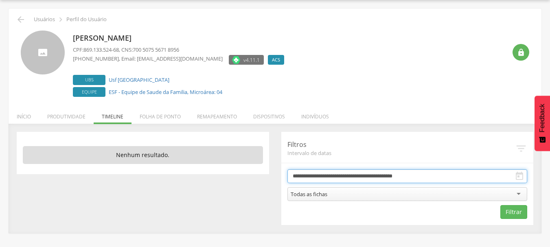
click at [418, 171] on input "**********" at bounding box center [408, 176] width 240 height 14
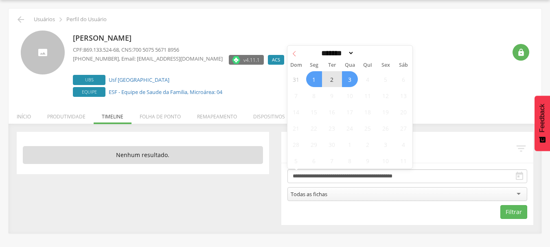
click at [292, 57] on span at bounding box center [295, 53] width 14 height 14
select select "*"
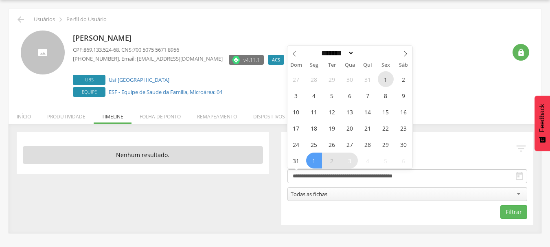
click at [379, 82] on span "1" at bounding box center [386, 79] width 16 height 16
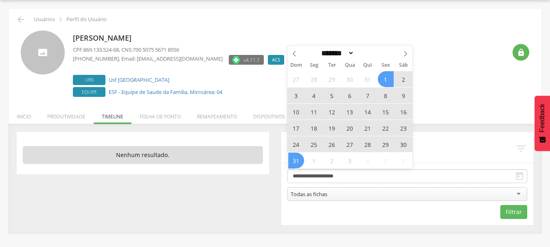
click at [293, 157] on span "31" at bounding box center [296, 161] width 16 height 16
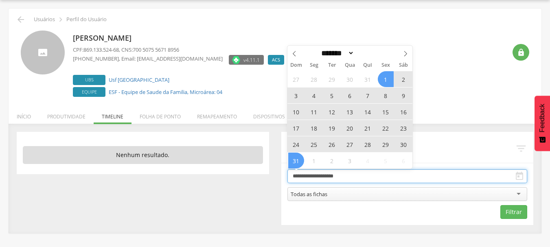
type input "**********"
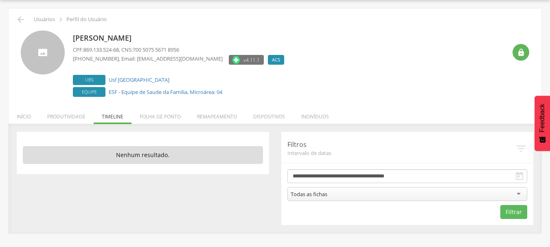
click at [500, 210] on div "Filtrar" at bounding box center [408, 212] width 240 height 14
click at [501, 211] on button "Filtrar" at bounding box center [513, 212] width 27 height 14
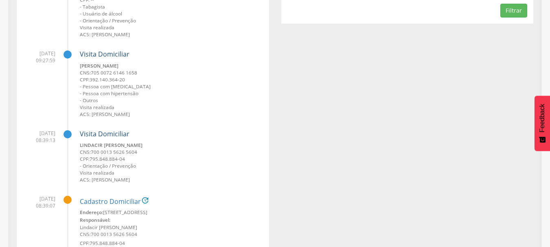
scroll to position [228, 0]
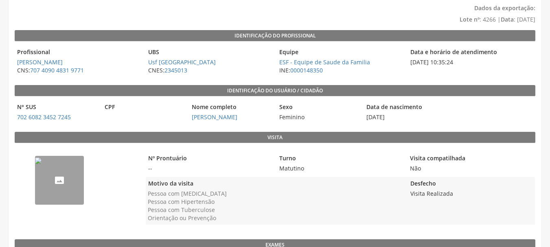
scroll to position [81, 0]
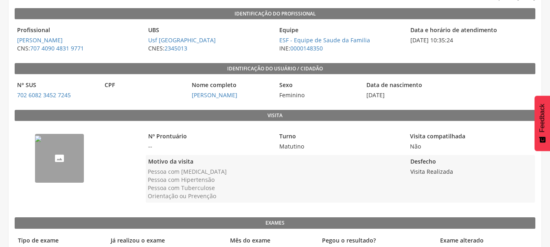
click at [42, 142] on img "--" at bounding box center [38, 139] width 7 height 7
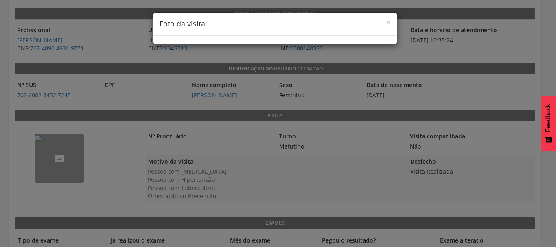
click at [437, 57] on div "× Foto da visita" at bounding box center [278, 123] width 556 height 247
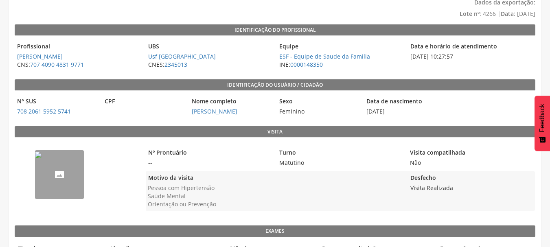
scroll to position [65, 0]
click at [42, 158] on img "--" at bounding box center [38, 155] width 7 height 7
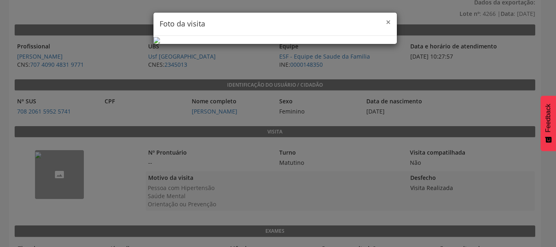
click at [386, 24] on span "×" at bounding box center [388, 21] width 5 height 11
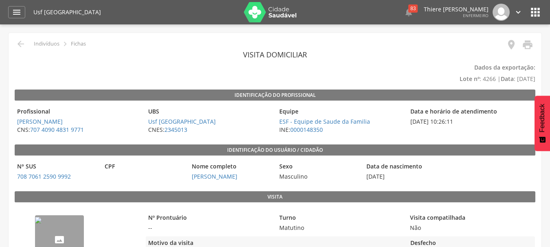
scroll to position [81, 0]
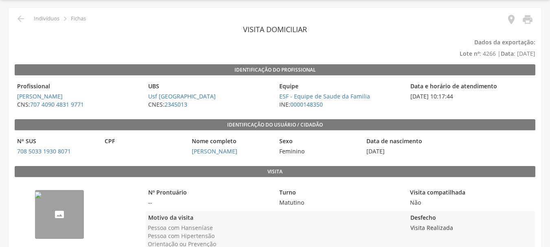
scroll to position [119, 0]
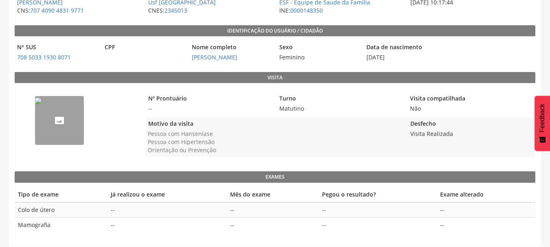
click at [42, 102] on img "--" at bounding box center [38, 101] width 7 height 7
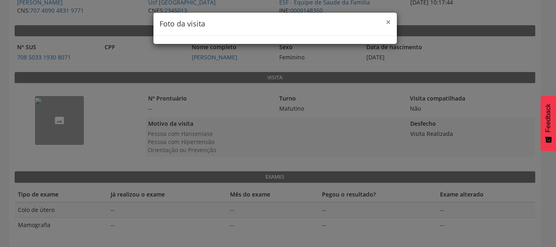
click at [386, 21] on span "×" at bounding box center [388, 21] width 5 height 11
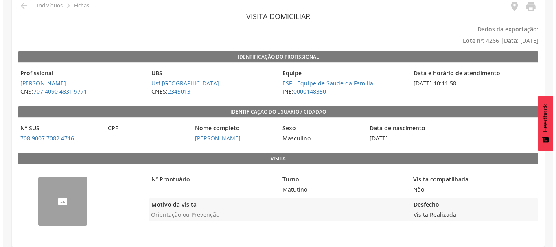
scroll to position [38, 0]
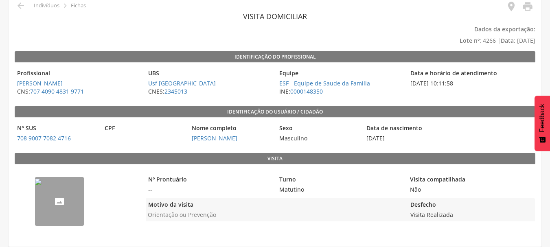
click at [42, 185] on img "--" at bounding box center [38, 182] width 7 height 7
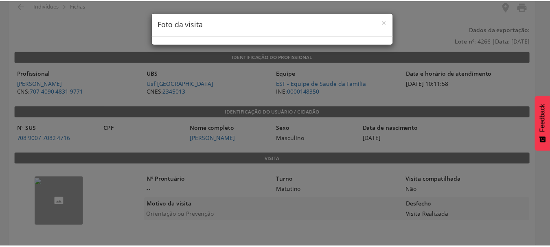
scroll to position [45, 0]
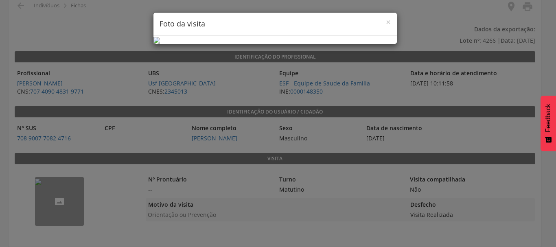
click at [435, 89] on div "× Foto da visita" at bounding box center [278, 123] width 556 height 247
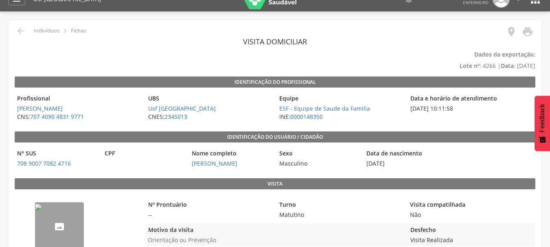
scroll to position [0, 0]
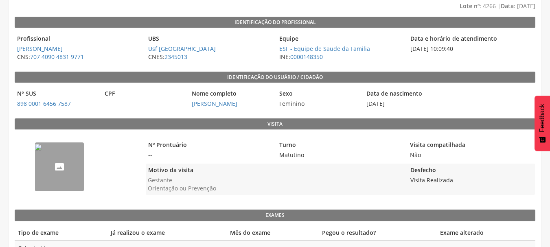
scroll to position [81, 0]
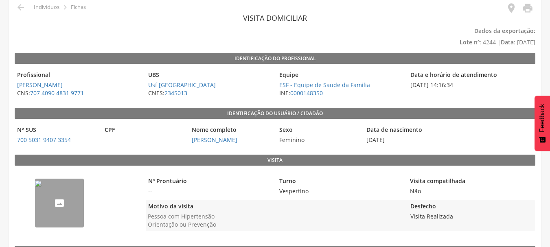
scroll to position [81, 0]
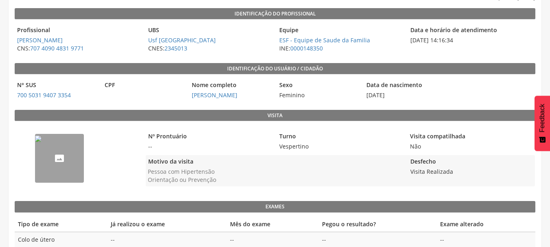
click at [42, 142] on img "--" at bounding box center [38, 139] width 7 height 7
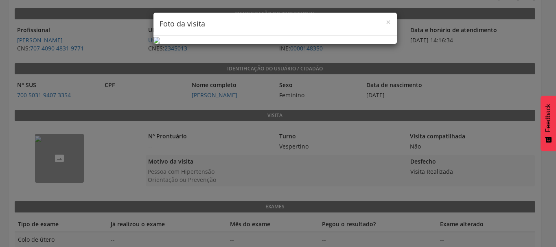
click at [388, 22] on div "× Foto da visita" at bounding box center [276, 24] width 244 height 23
click at [386, 22] on span "×" at bounding box center [388, 21] width 5 height 11
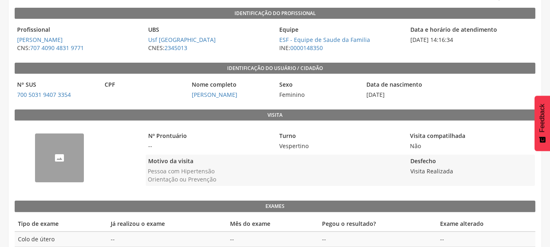
scroll to position [82, 0]
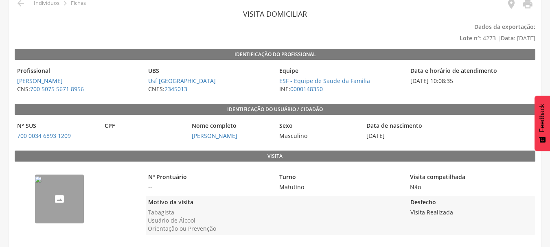
scroll to position [41, 0]
click at [42, 183] on img "--" at bounding box center [38, 179] width 7 height 7
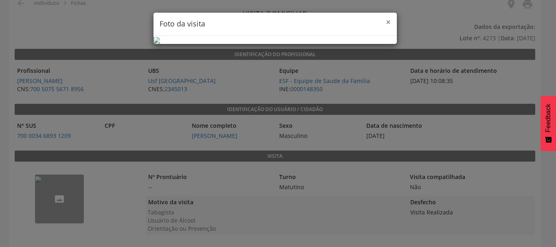
click at [386, 22] on span "×" at bounding box center [388, 21] width 5 height 11
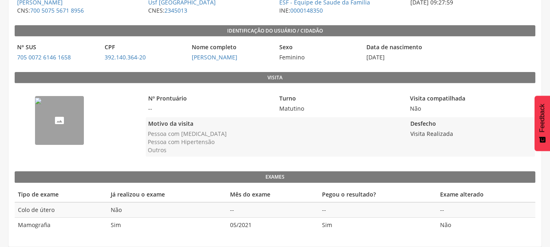
scroll to position [119, 0]
click at [42, 104] on img "--" at bounding box center [38, 101] width 7 height 7
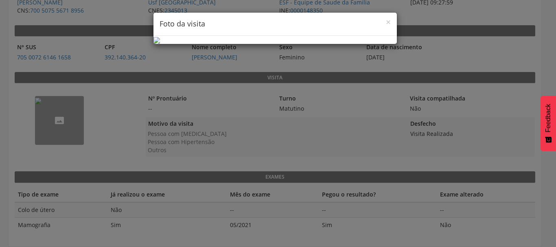
drag, startPoint x: 391, startPoint y: 20, endPoint x: 377, endPoint y: 14, distance: 14.8
click at [390, 20] on div "× Foto da visita" at bounding box center [276, 24] width 244 height 23
click at [386, 20] on span "×" at bounding box center [388, 21] width 5 height 11
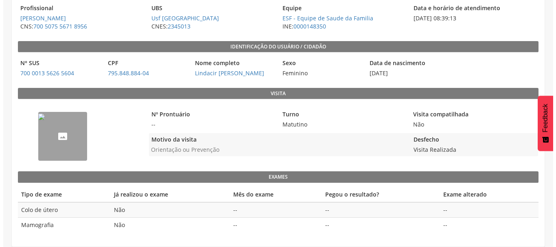
scroll to position [103, 0]
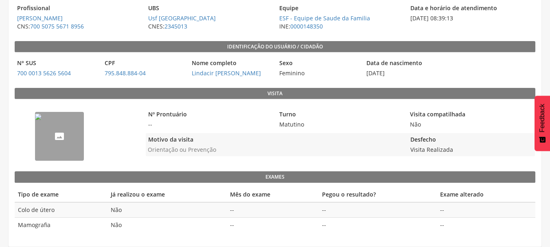
click at [42, 120] on img "--" at bounding box center [38, 117] width 7 height 7
